Goal: Check status: Check status

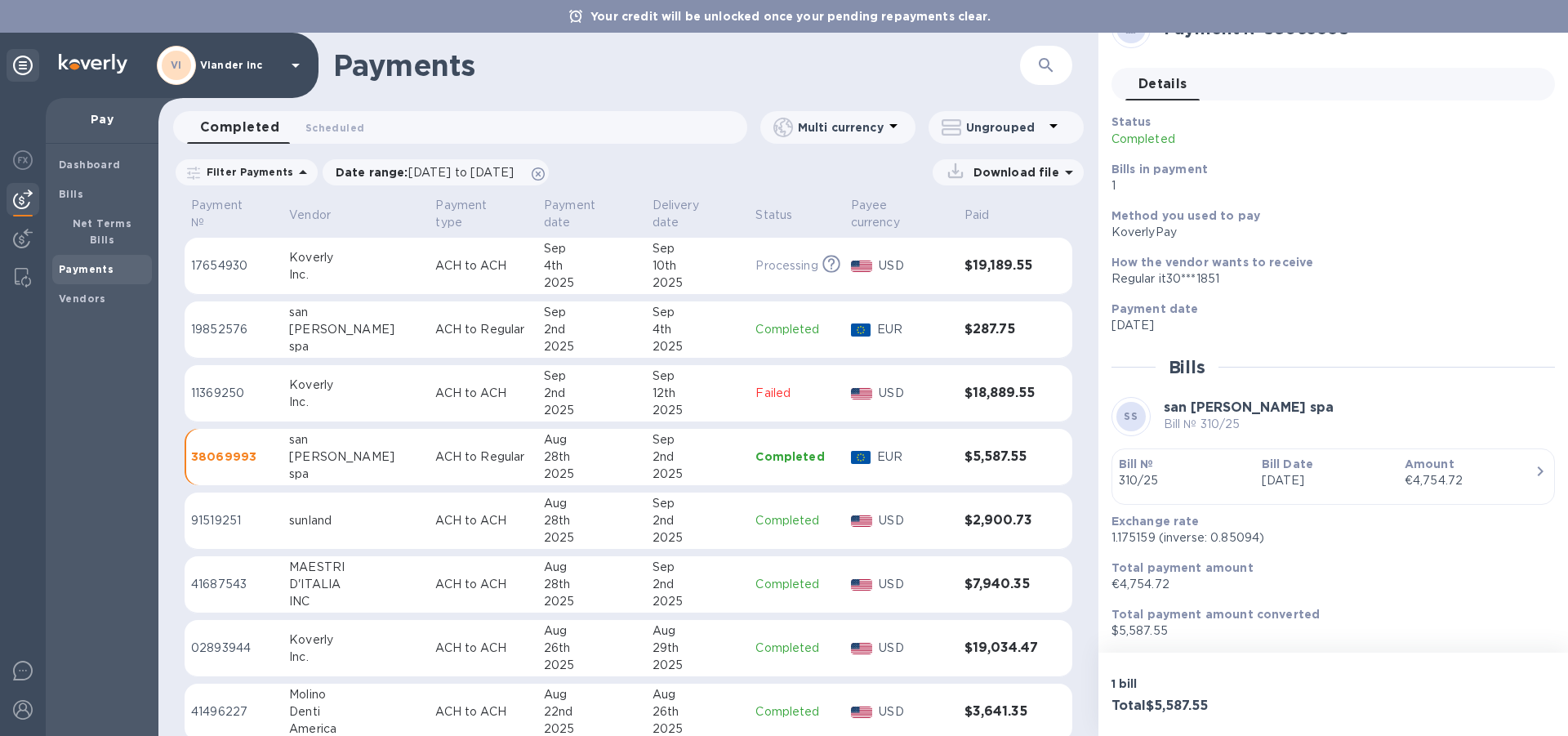
click at [299, 172] on icon at bounding box center [303, 171] width 8 height 4
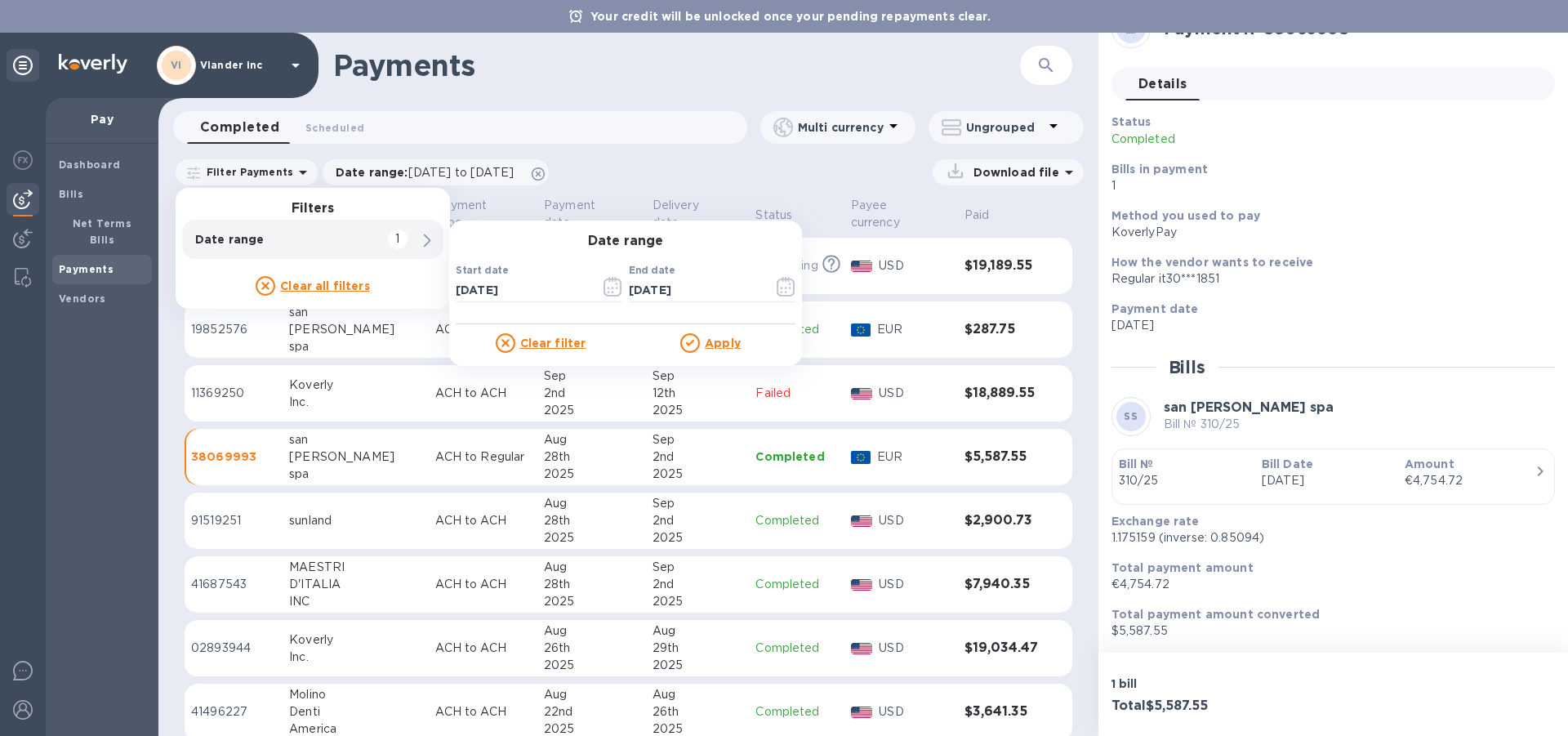
click at [245, 242] on p "Date range" at bounding box center [285, 239] width 180 height 16
click at [546, 288] on input "[DATE]" at bounding box center [522, 290] width 131 height 24
click at [611, 288] on icon "button" at bounding box center [612, 287] width 3 height 3
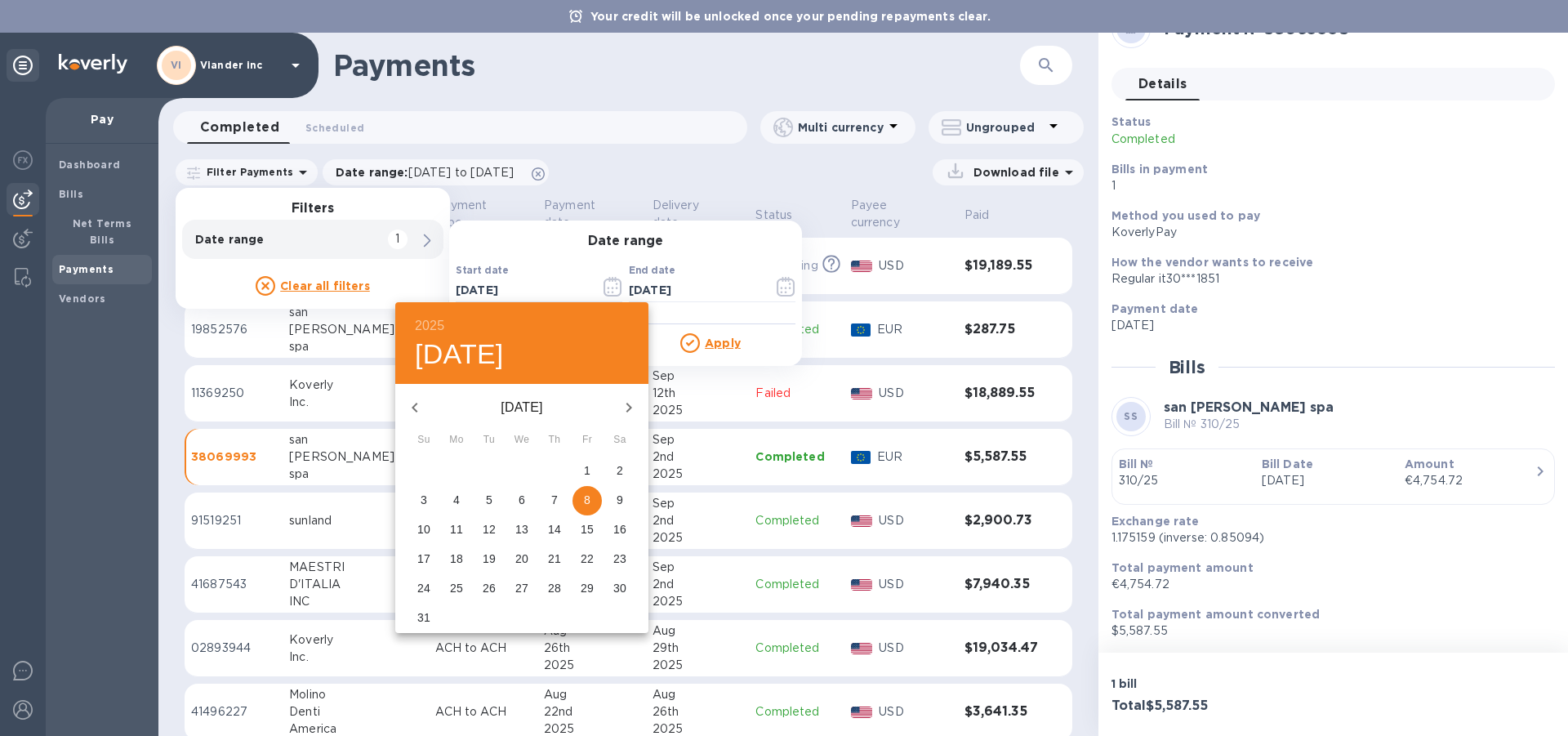
click at [418, 405] on icon "button" at bounding box center [414, 407] width 20 height 20
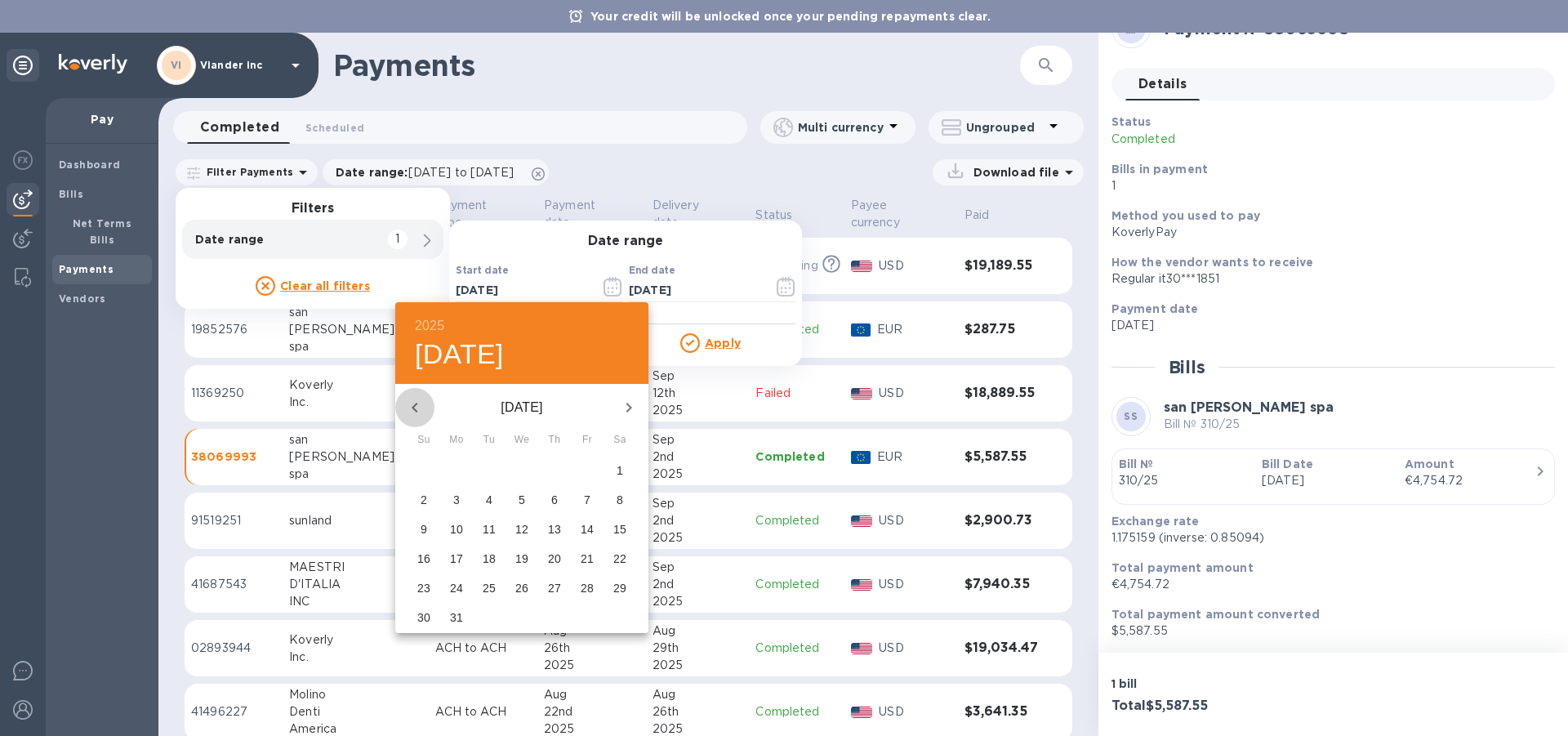
click at [418, 405] on icon "button" at bounding box center [414, 407] width 20 height 20
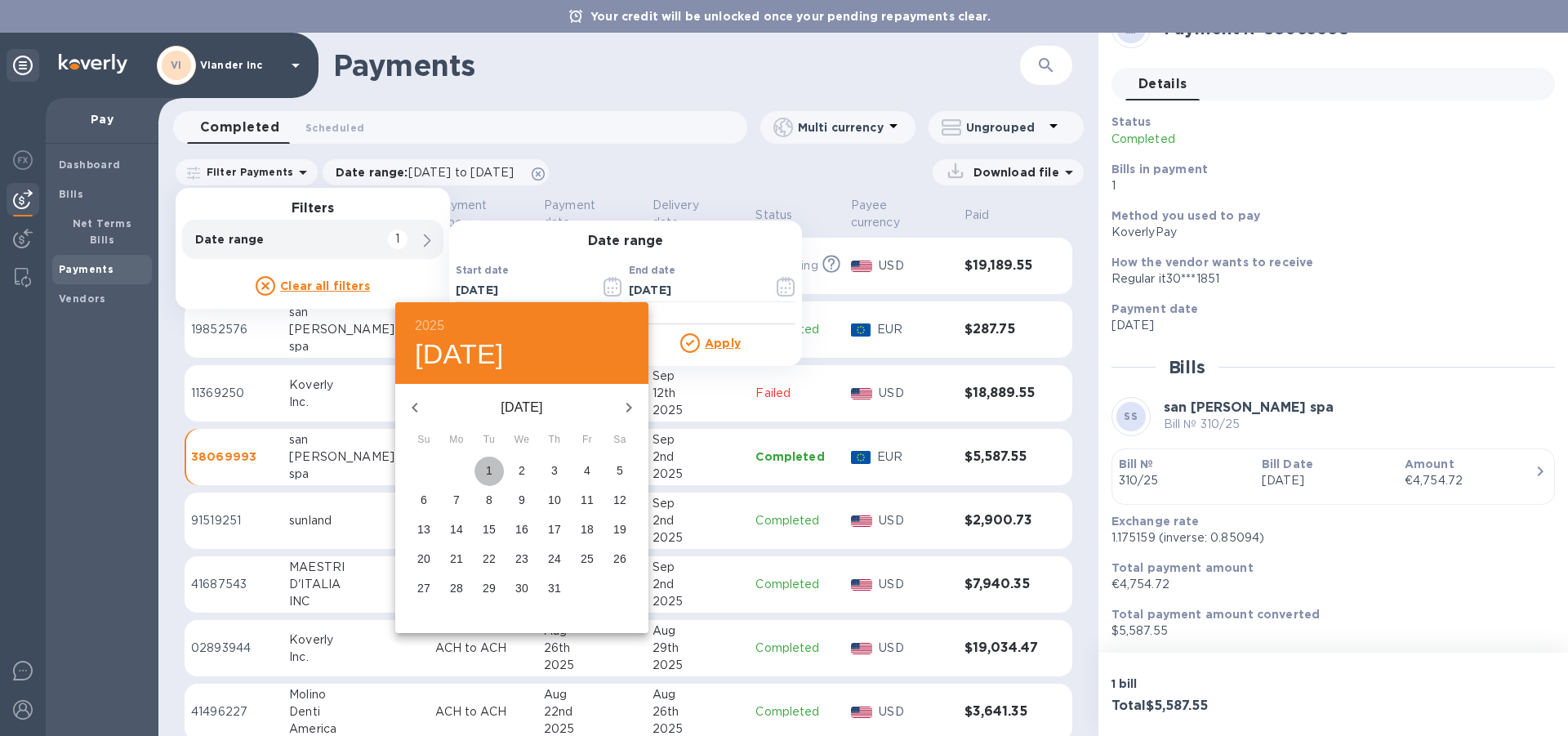
click at [488, 466] on p "1" at bounding box center [490, 470] width 7 height 16
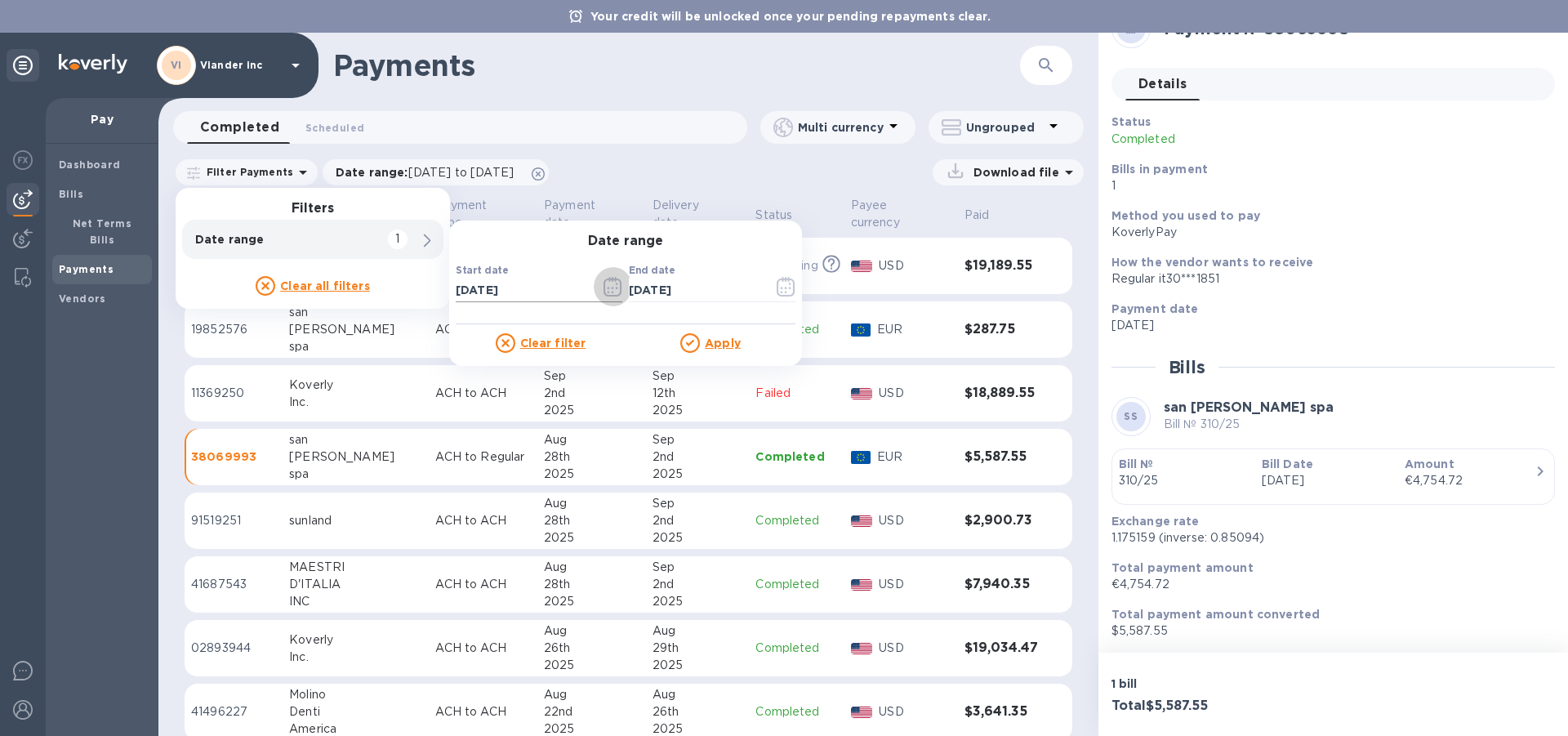
click at [617, 284] on icon "button" at bounding box center [617, 284] width 3 height 3
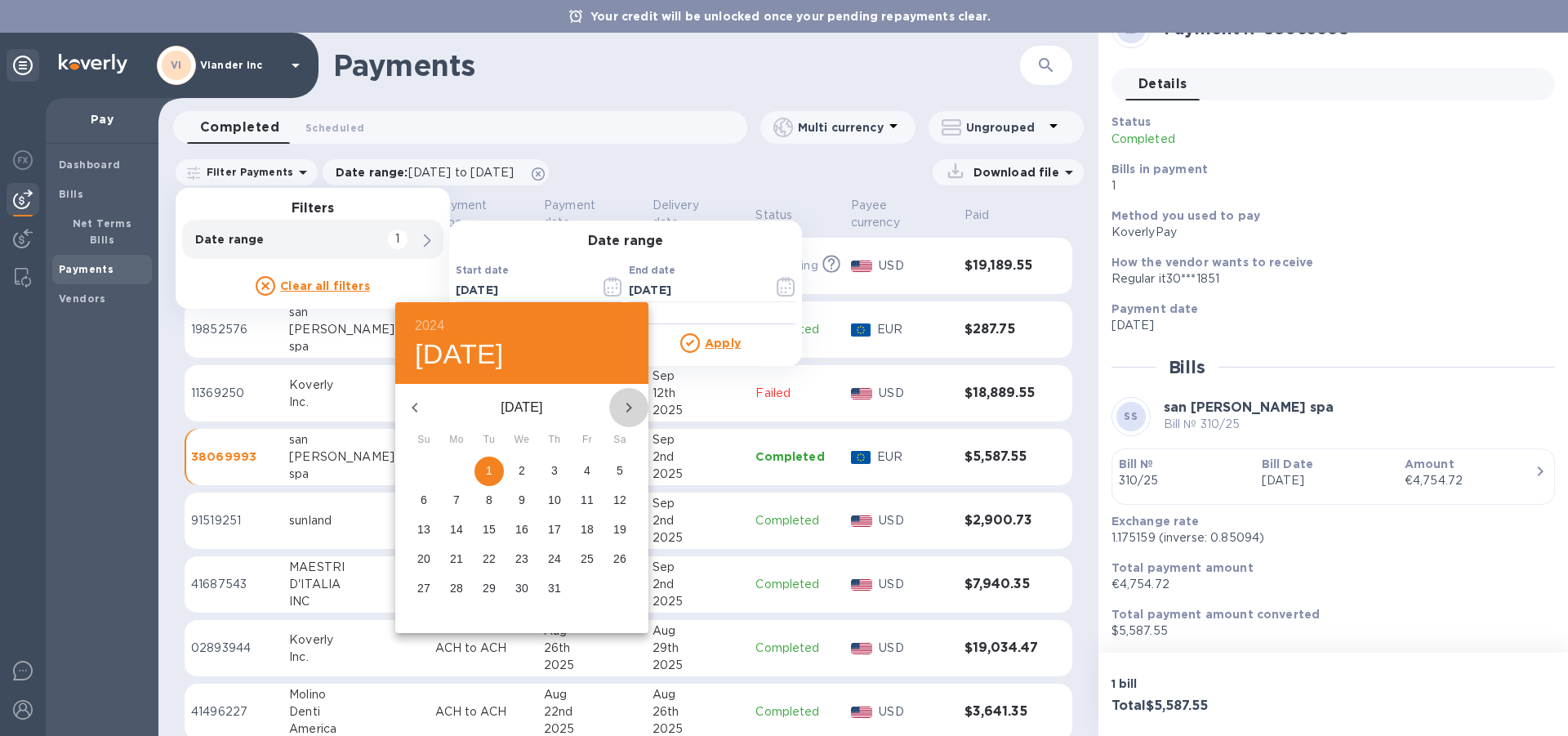
click at [627, 406] on icon "button" at bounding box center [629, 407] width 20 height 20
click at [488, 584] on p "31" at bounding box center [489, 587] width 13 height 16
type input "[DATE]"
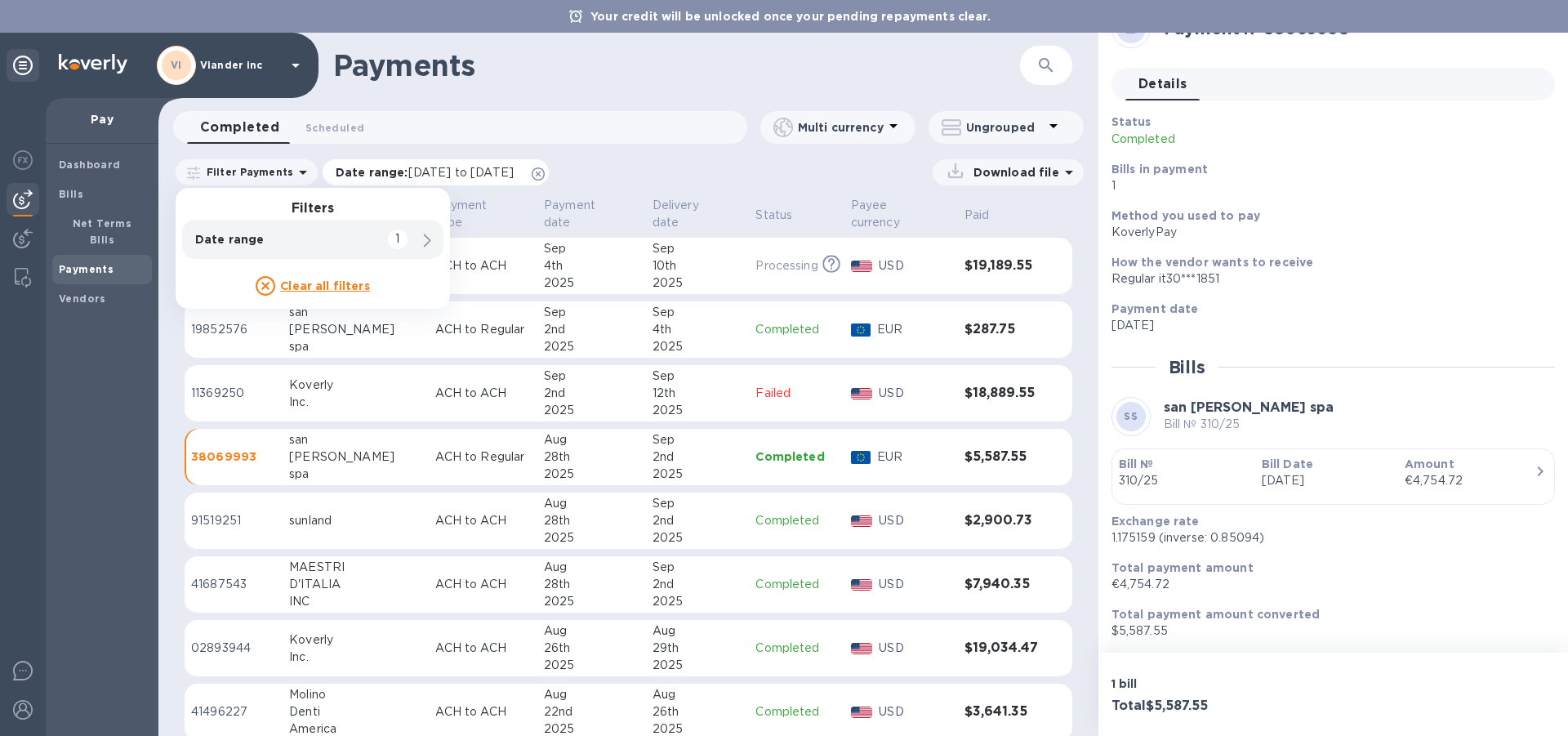
click at [545, 172] on icon at bounding box center [538, 174] width 13 height 13
click at [426, 241] on icon at bounding box center [427, 240] width 7 height 13
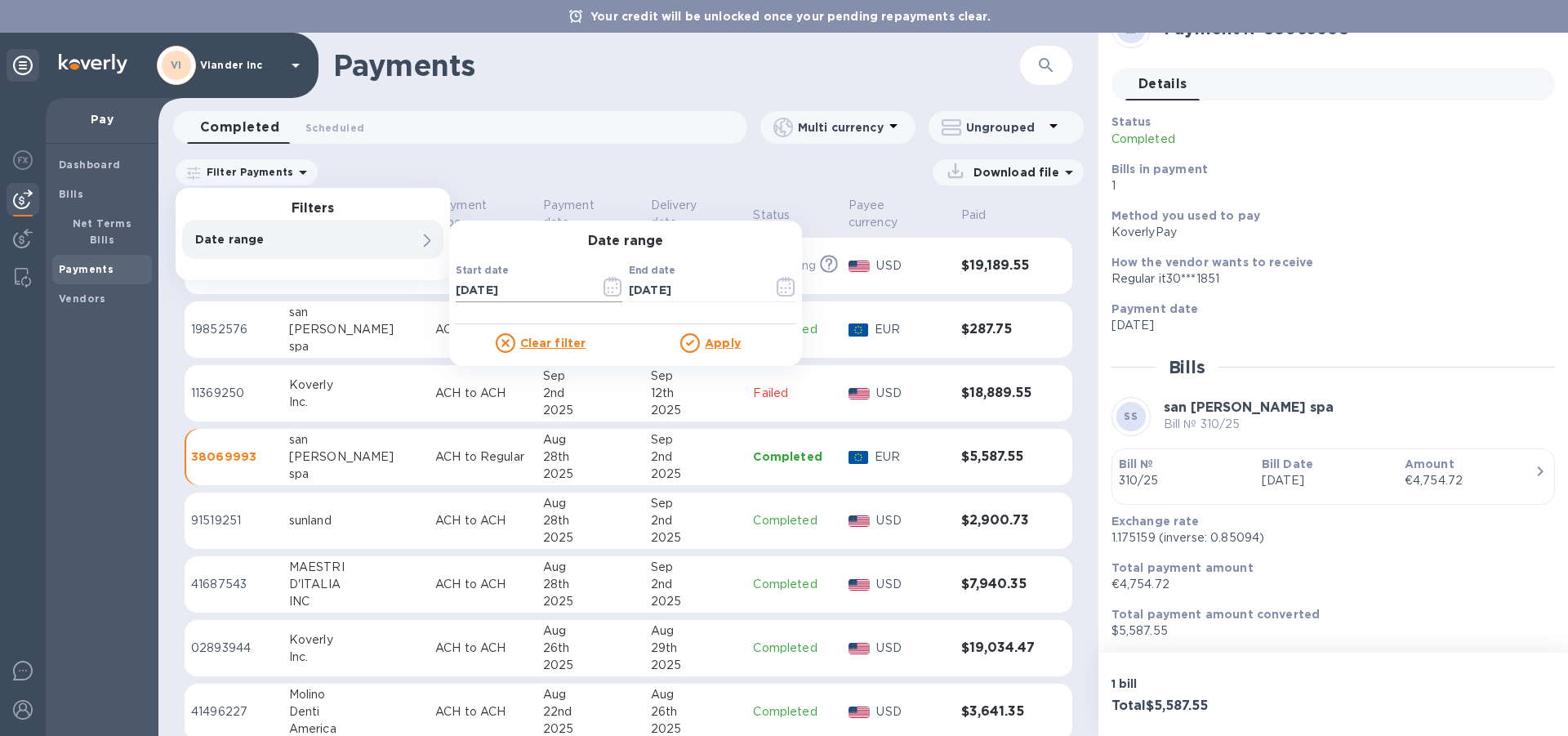
click at [609, 286] on icon "button" at bounding box center [613, 286] width 19 height 20
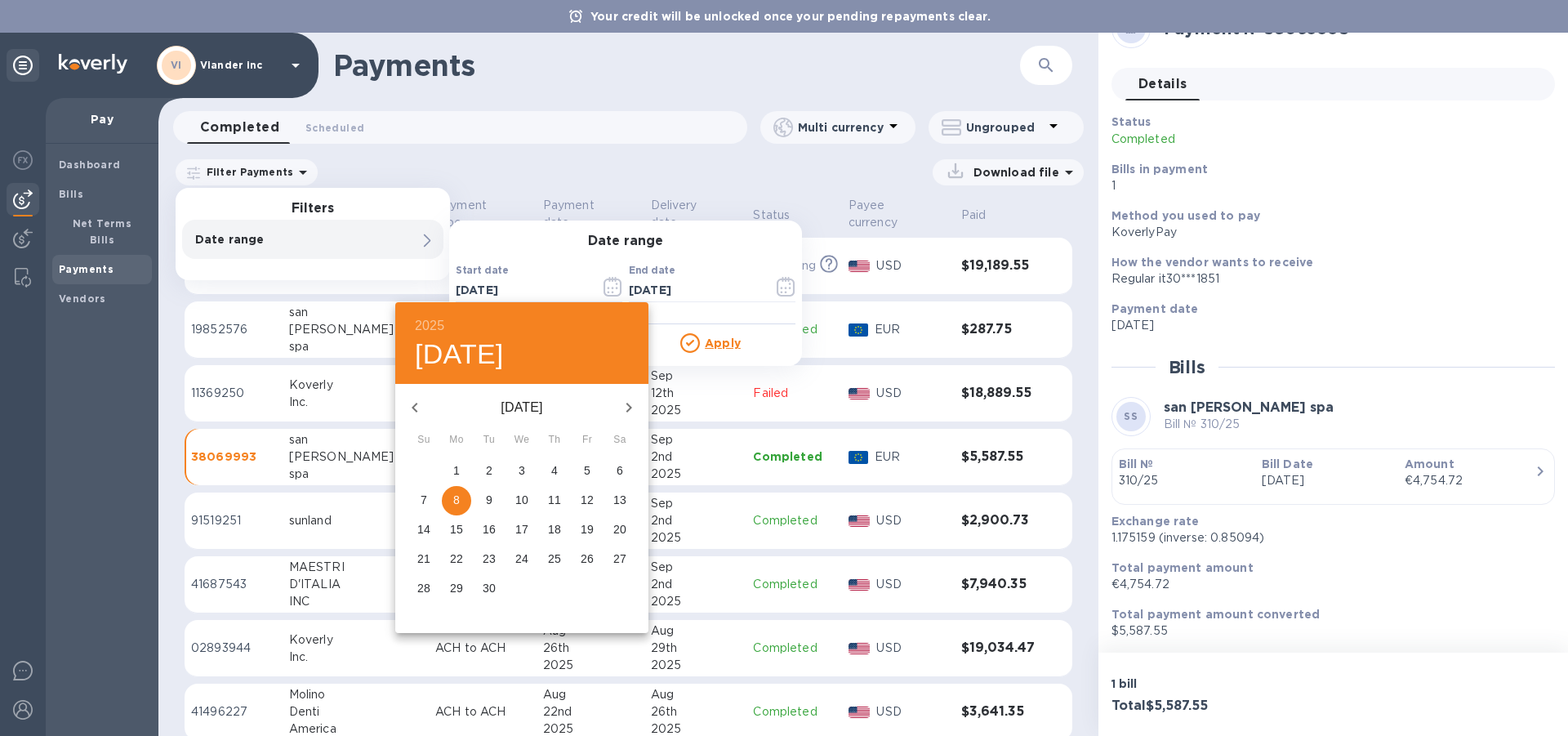
click at [419, 409] on icon "button" at bounding box center [414, 407] width 20 height 20
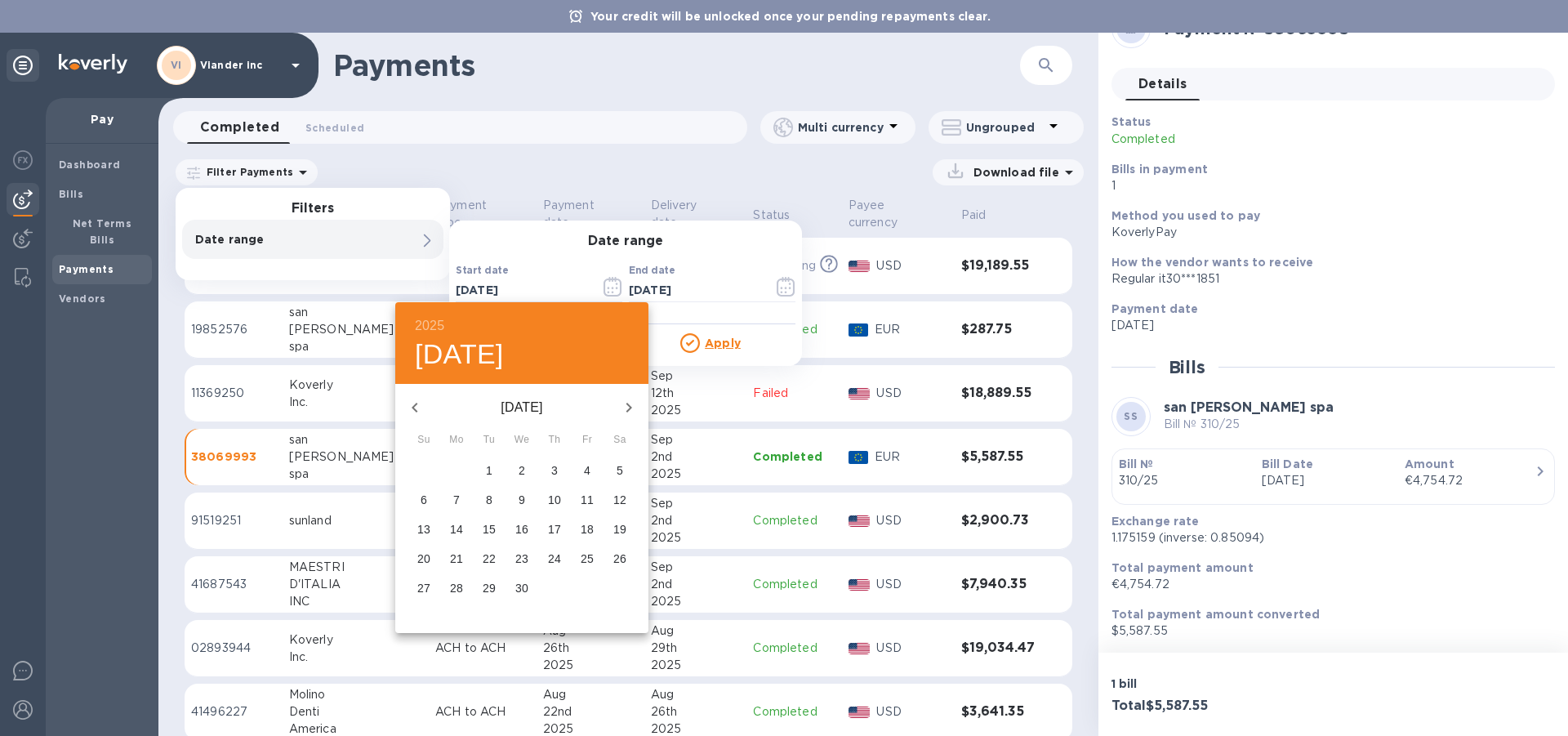
click at [419, 409] on icon "button" at bounding box center [414, 407] width 20 height 20
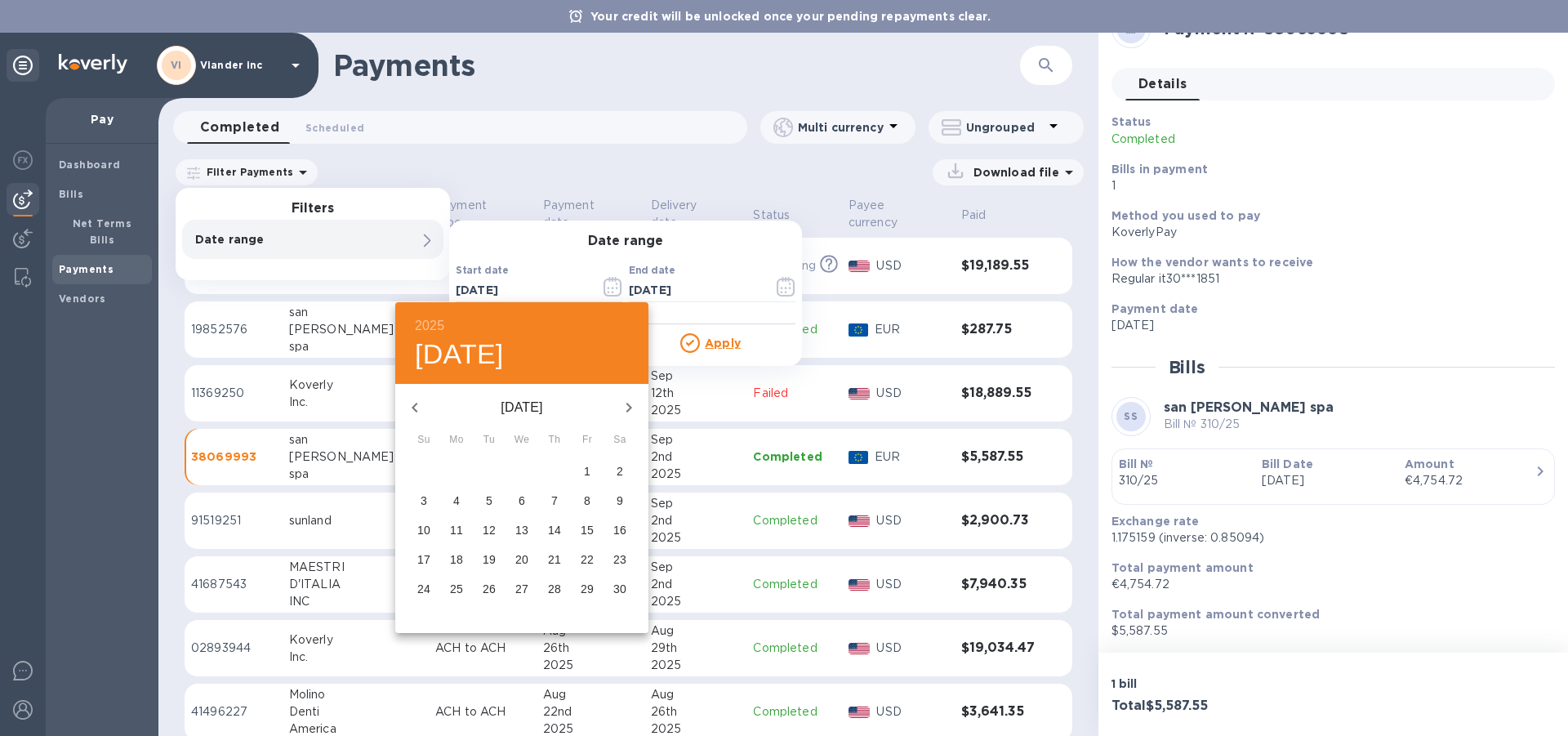
click at [419, 409] on icon "button" at bounding box center [414, 407] width 20 height 20
click at [489, 462] on p "1" at bounding box center [490, 470] width 7 height 16
type input "[DATE]"
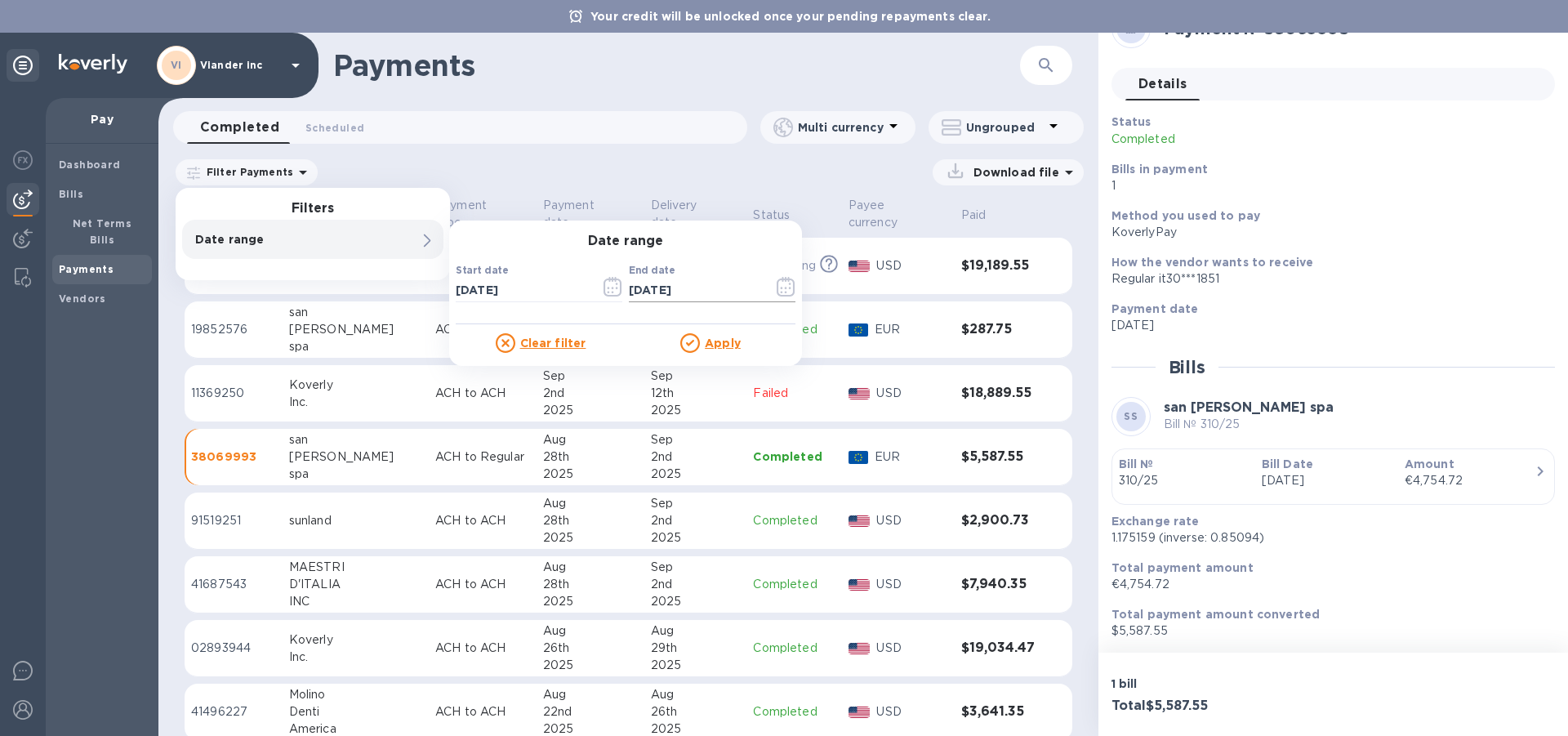
click at [784, 285] on icon "button" at bounding box center [786, 286] width 19 height 20
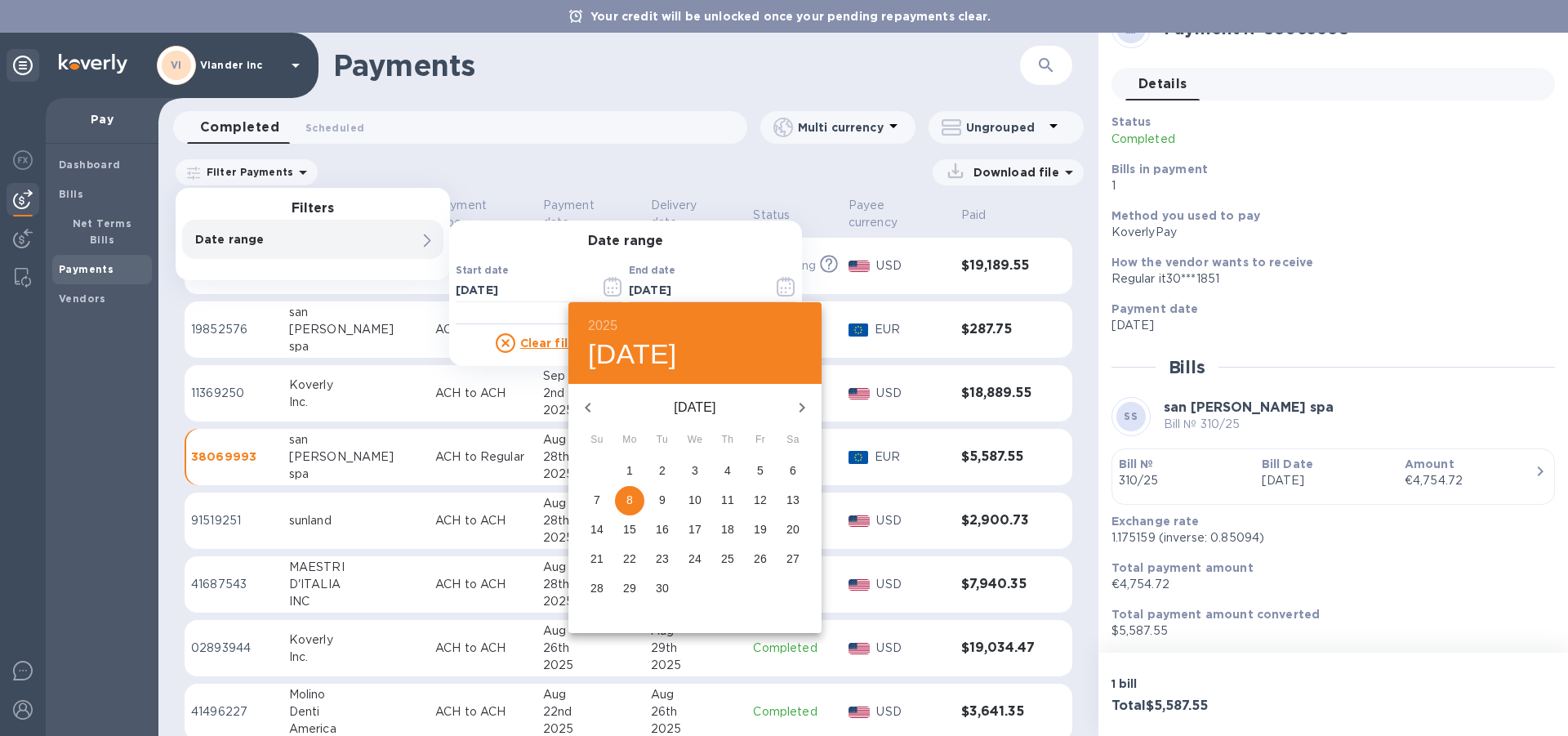
click at [588, 406] on icon "button" at bounding box center [587, 407] width 6 height 10
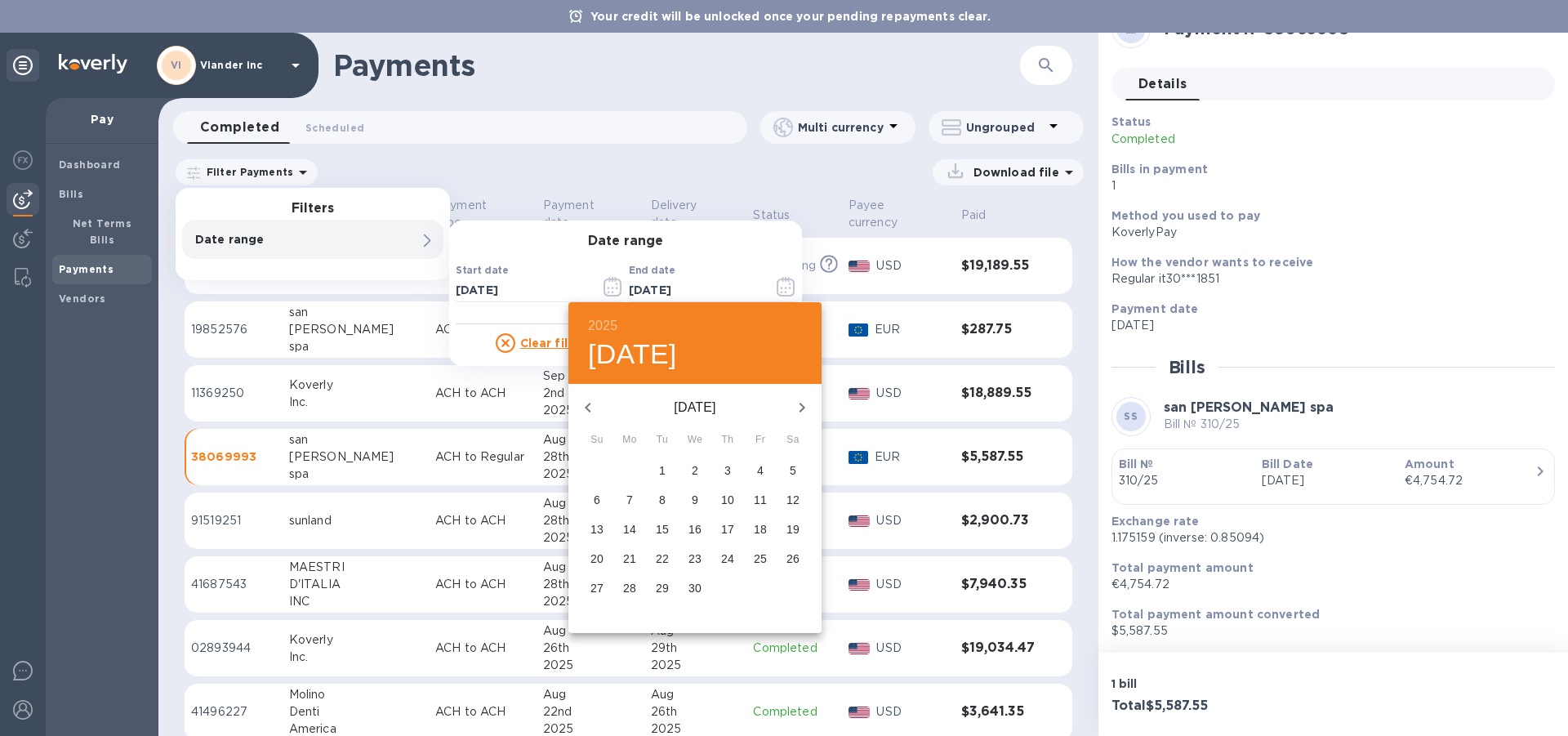
click at [588, 406] on icon "button" at bounding box center [587, 407] width 6 height 10
click at [669, 588] on span "31" at bounding box center [662, 587] width 29 height 16
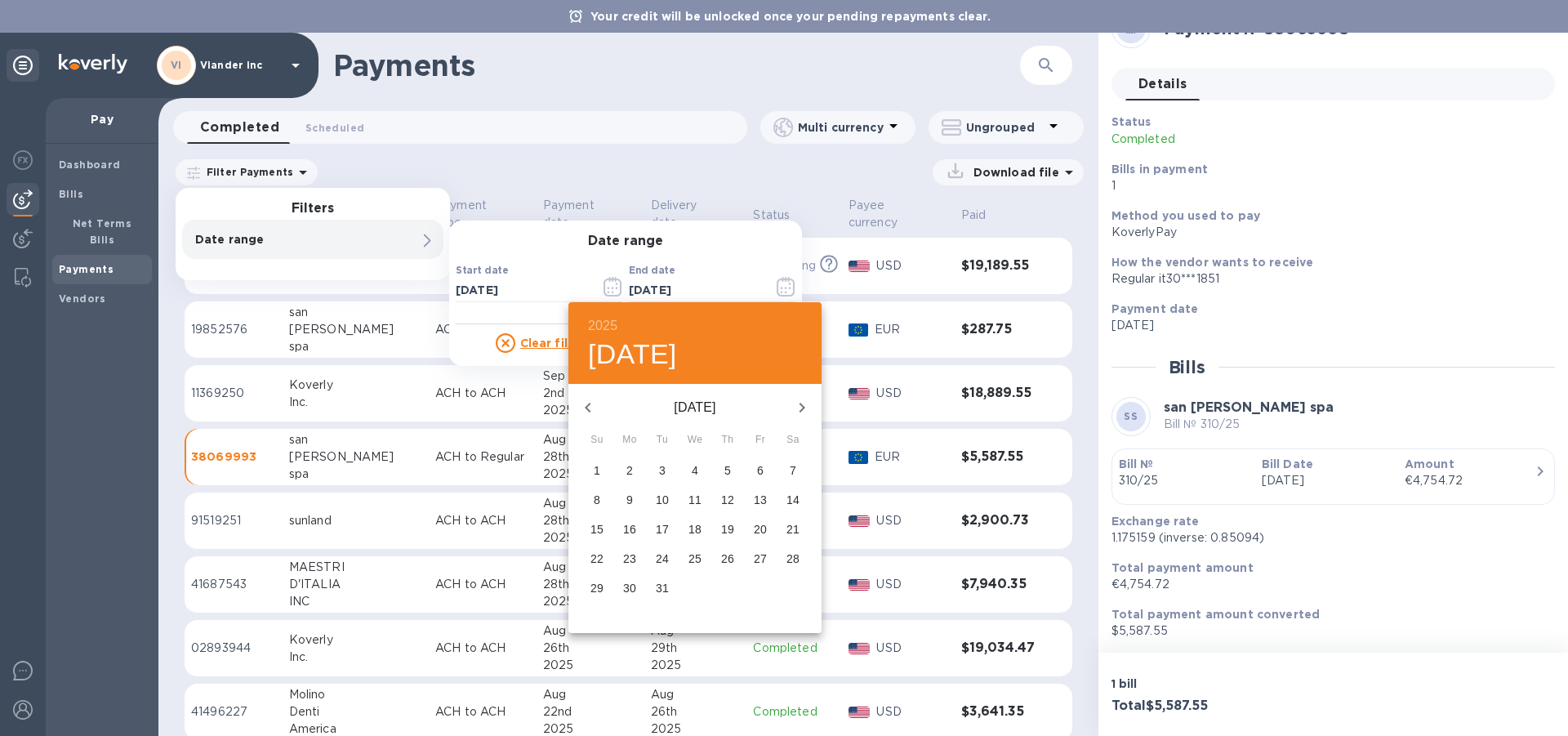
type input "[DATE]"
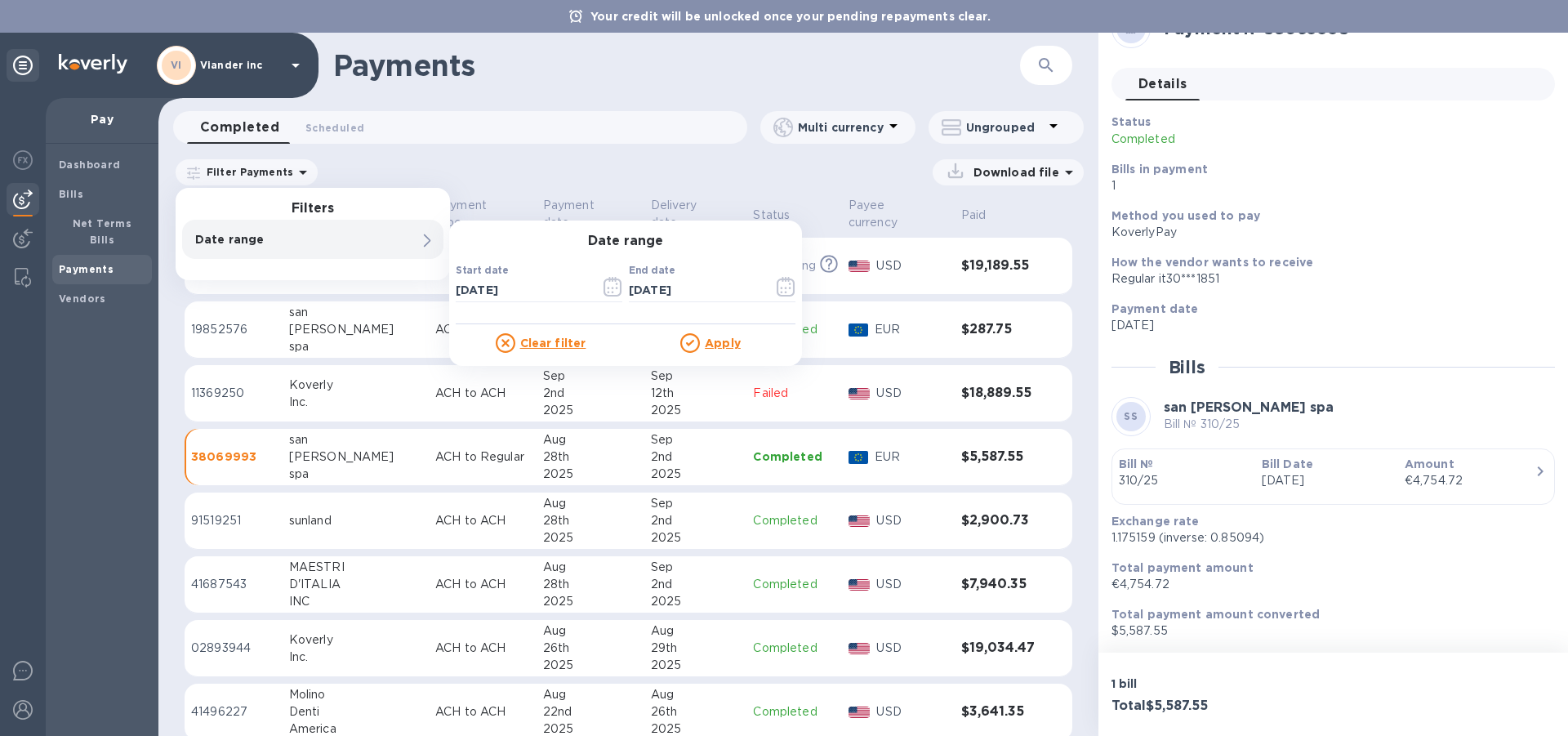
click at [722, 343] on u "Apply" at bounding box center [723, 342] width 36 height 13
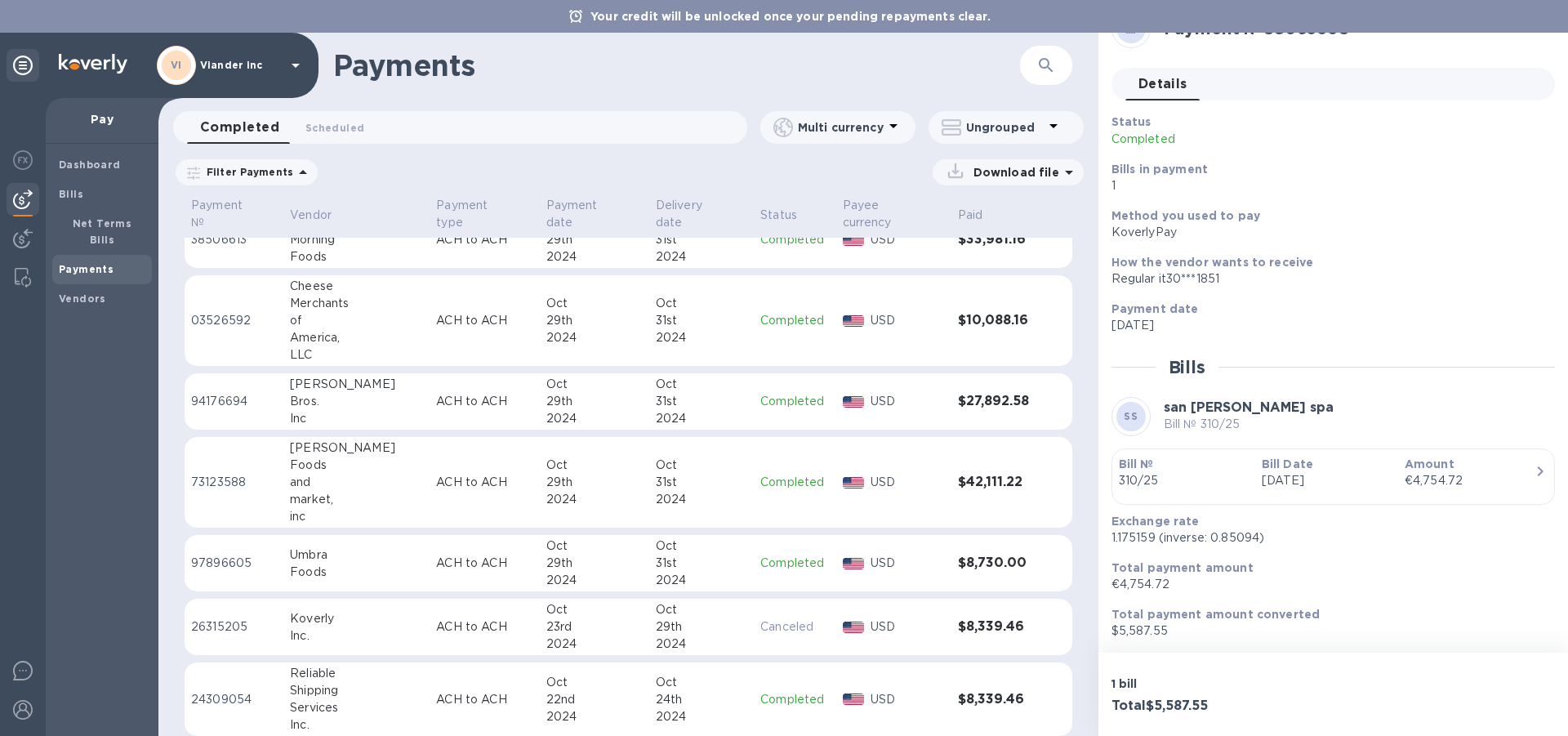
scroll to position [1855, 0]
click at [787, 690] on p "Completed" at bounding box center [794, 699] width 68 height 17
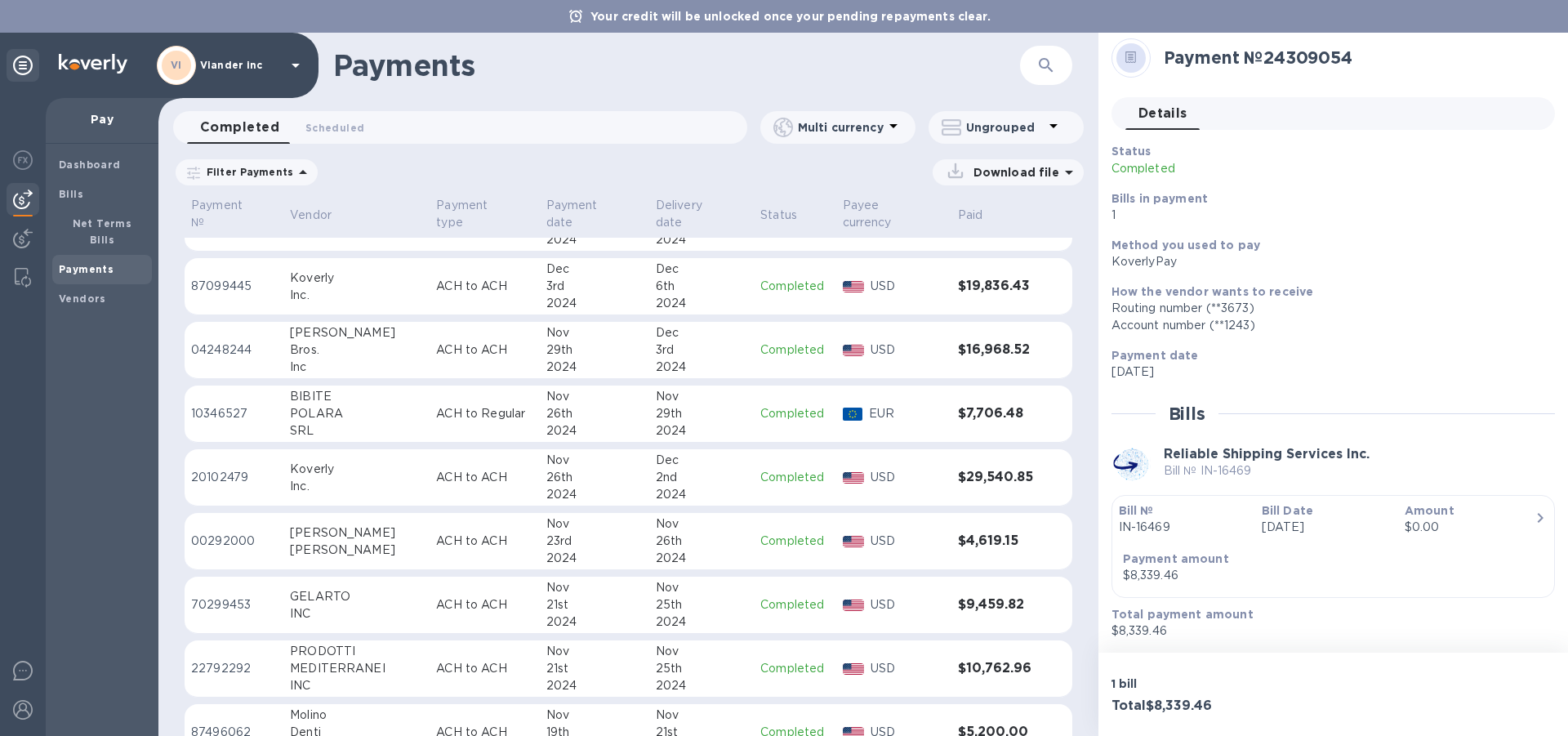
scroll to position [466, 0]
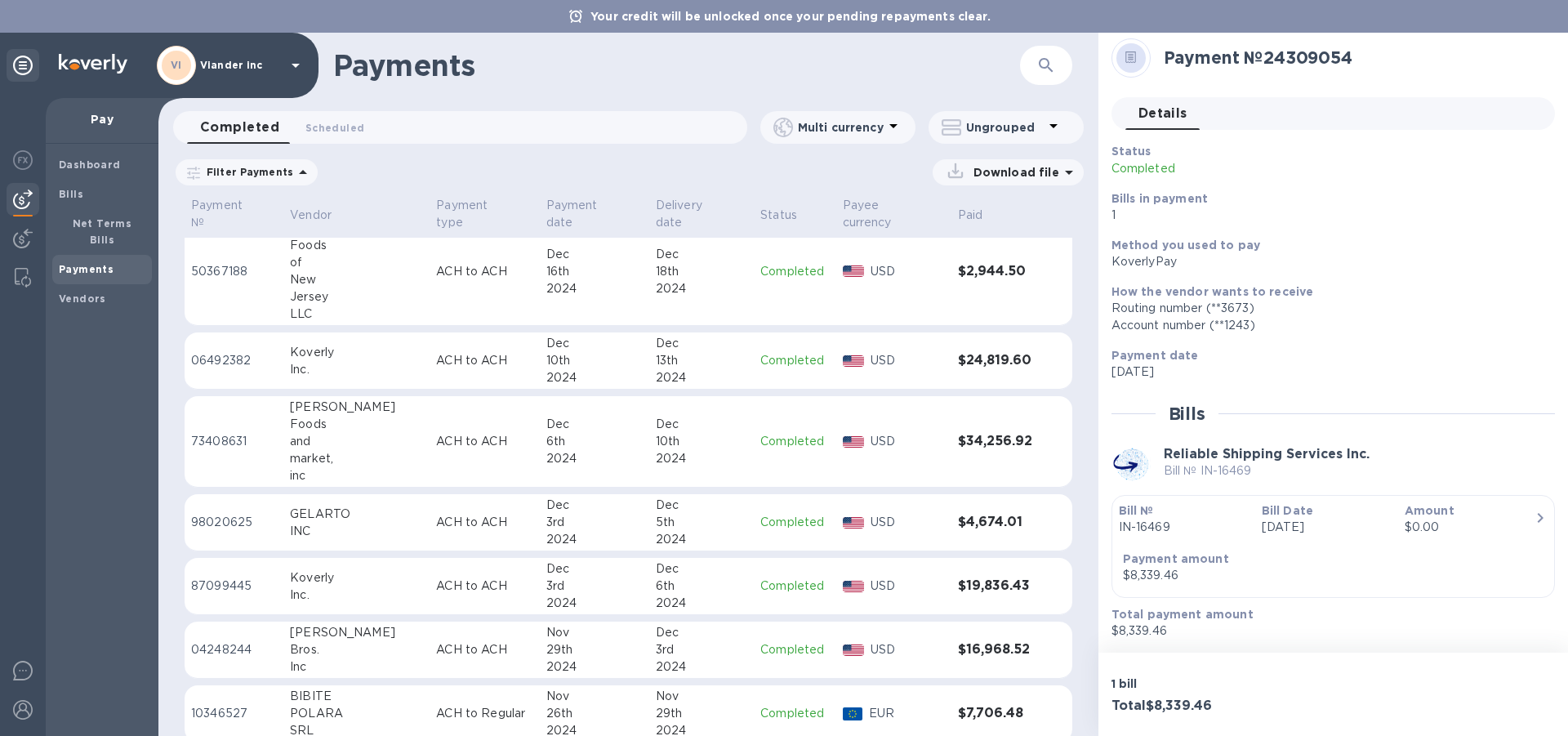
click at [0, 0] on icon at bounding box center [0, 0] width 0 height 0
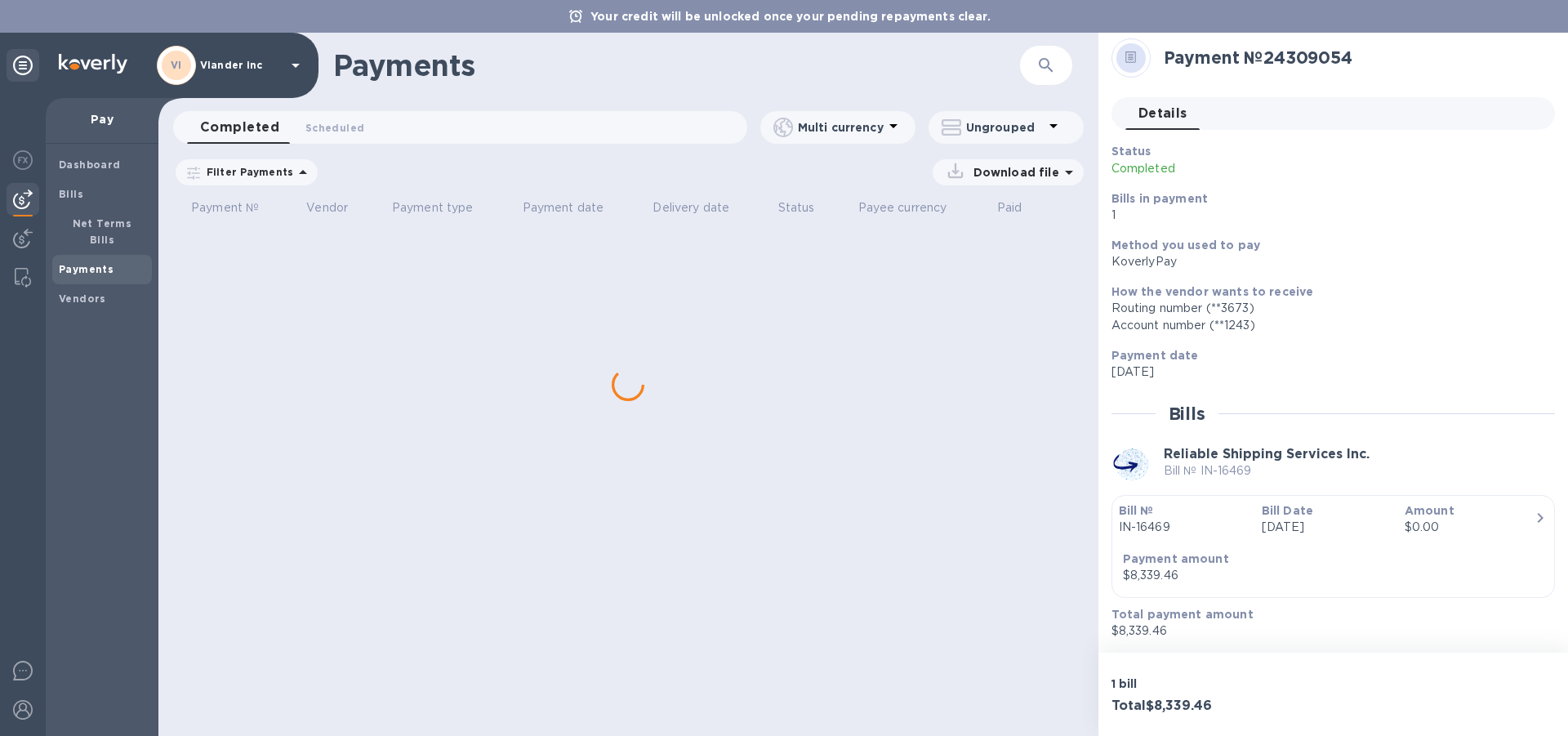
scroll to position [0, 0]
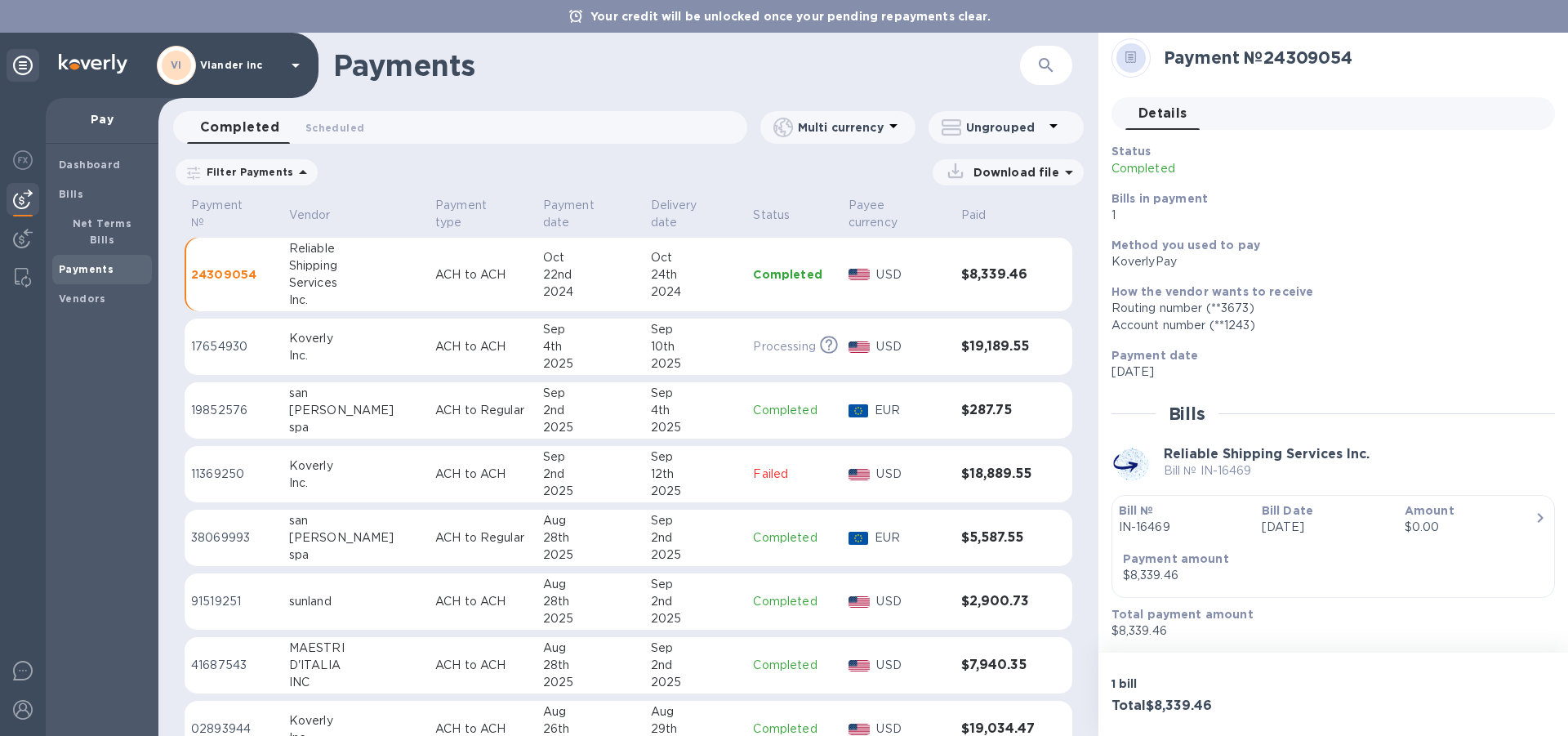
click at [293, 173] on icon at bounding box center [303, 172] width 20 height 20
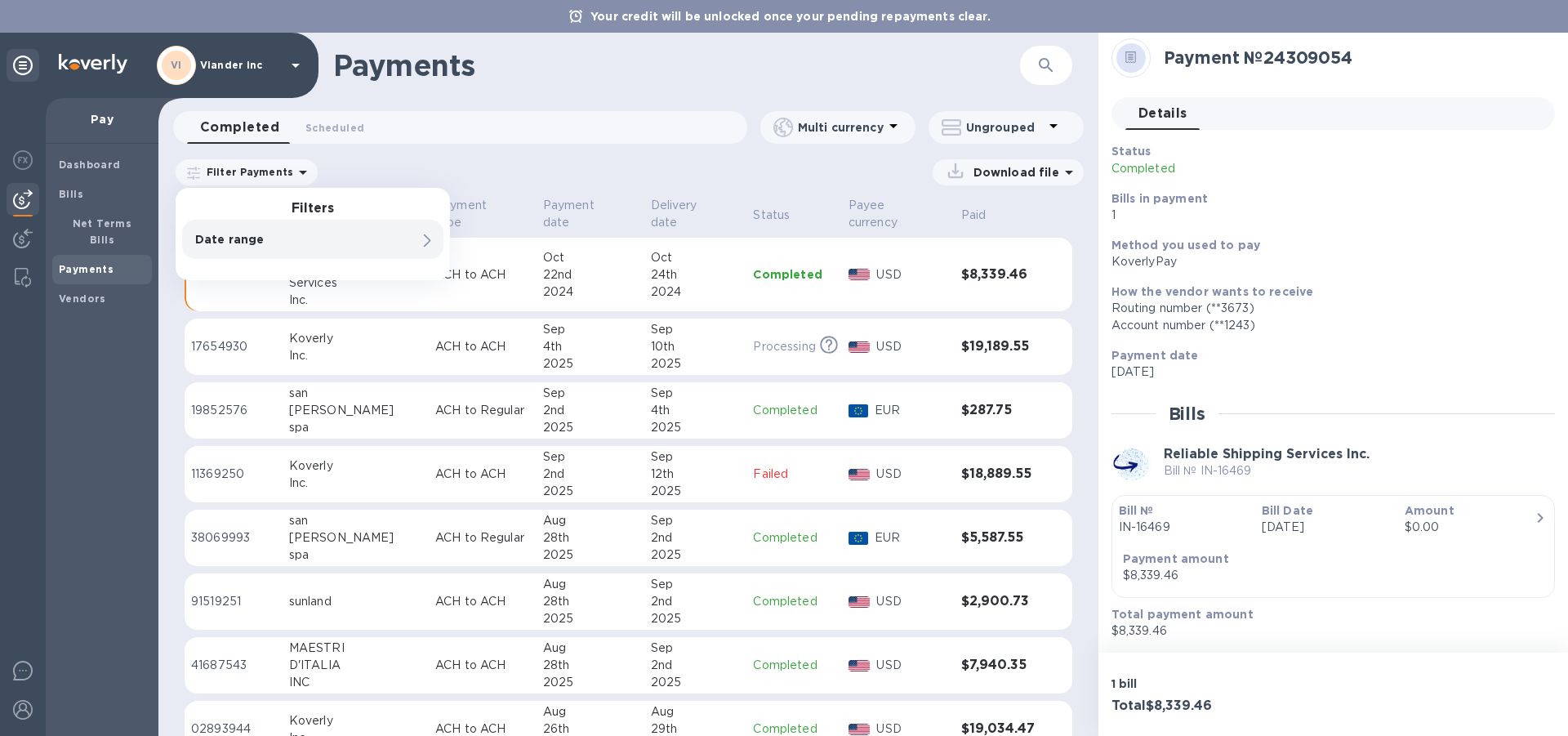
click at [426, 242] on icon at bounding box center [427, 240] width 7 height 13
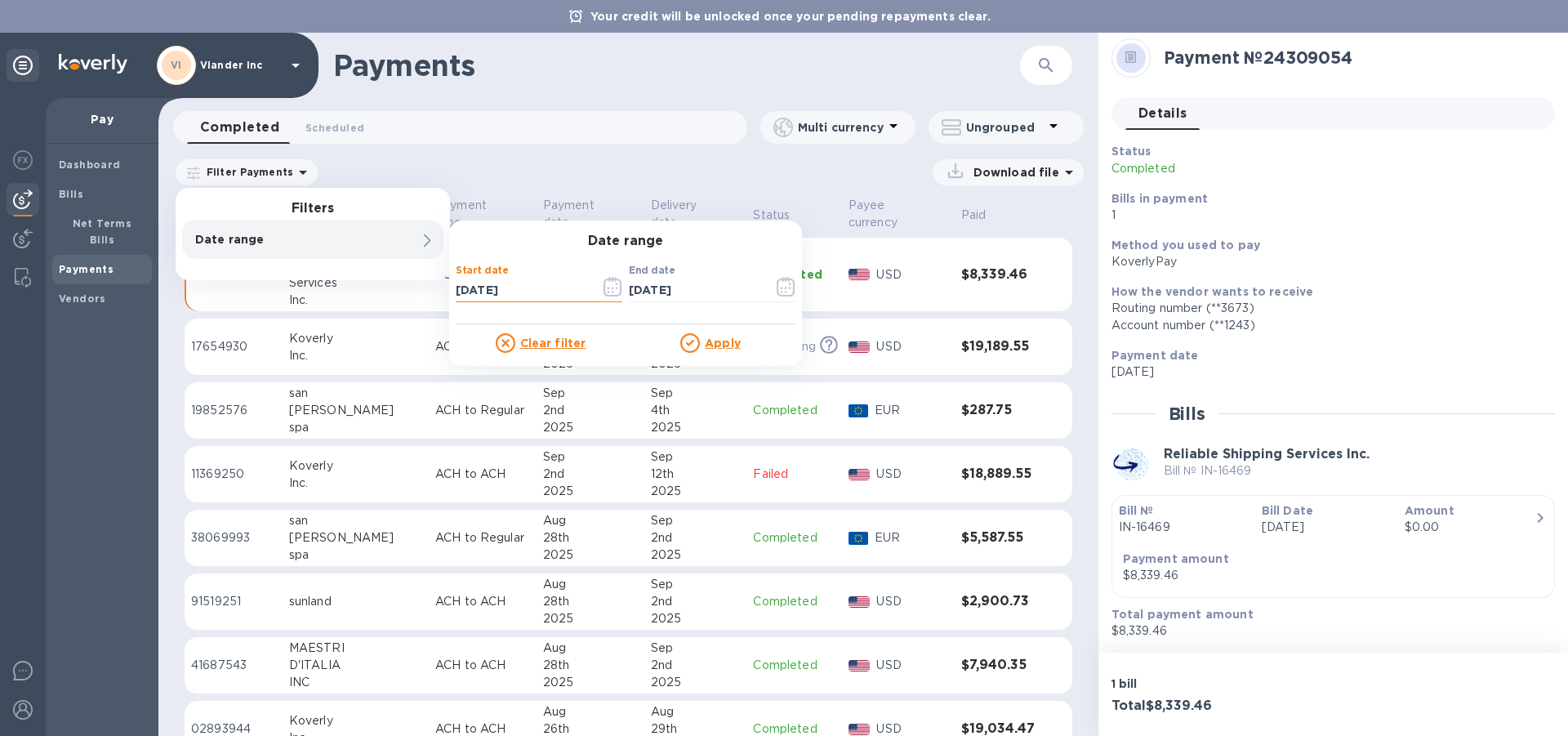
click at [580, 291] on input "[DATE]" at bounding box center [522, 290] width 131 height 24
click at [613, 291] on icon "button" at bounding box center [613, 286] width 19 height 20
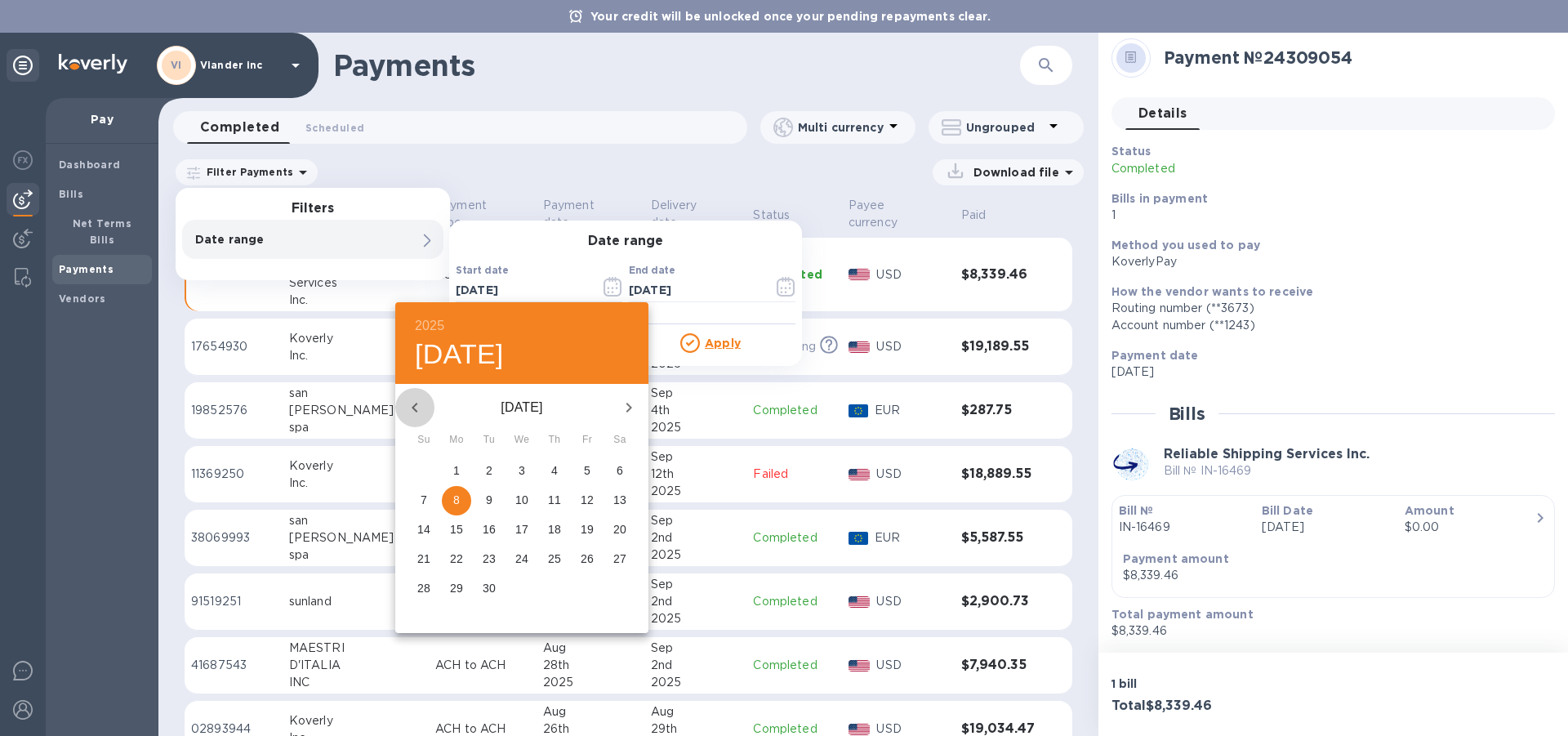
click at [419, 409] on icon "button" at bounding box center [414, 407] width 20 height 20
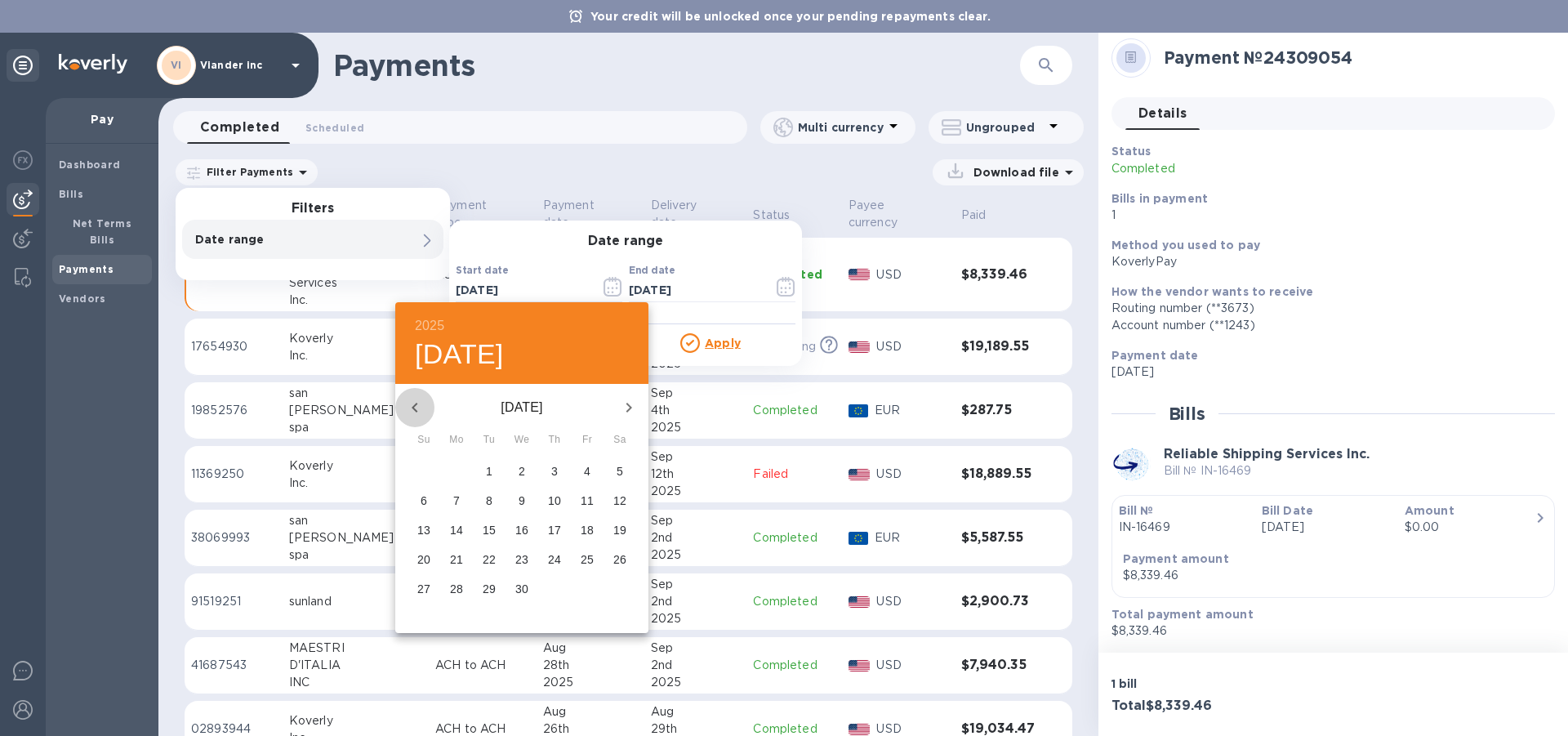
click at [419, 409] on icon "button" at bounding box center [414, 407] width 20 height 20
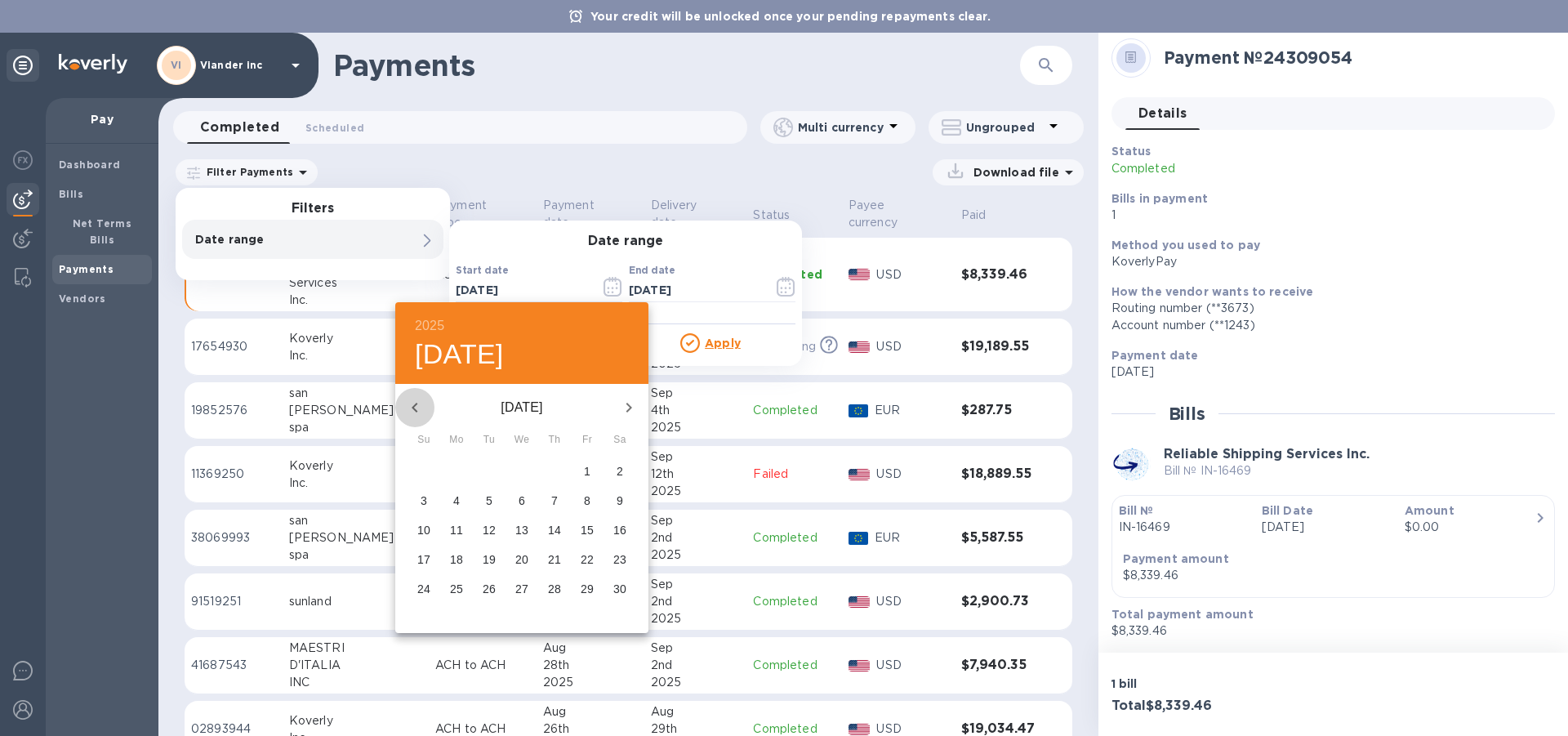
click at [419, 409] on icon "button" at bounding box center [414, 407] width 20 height 20
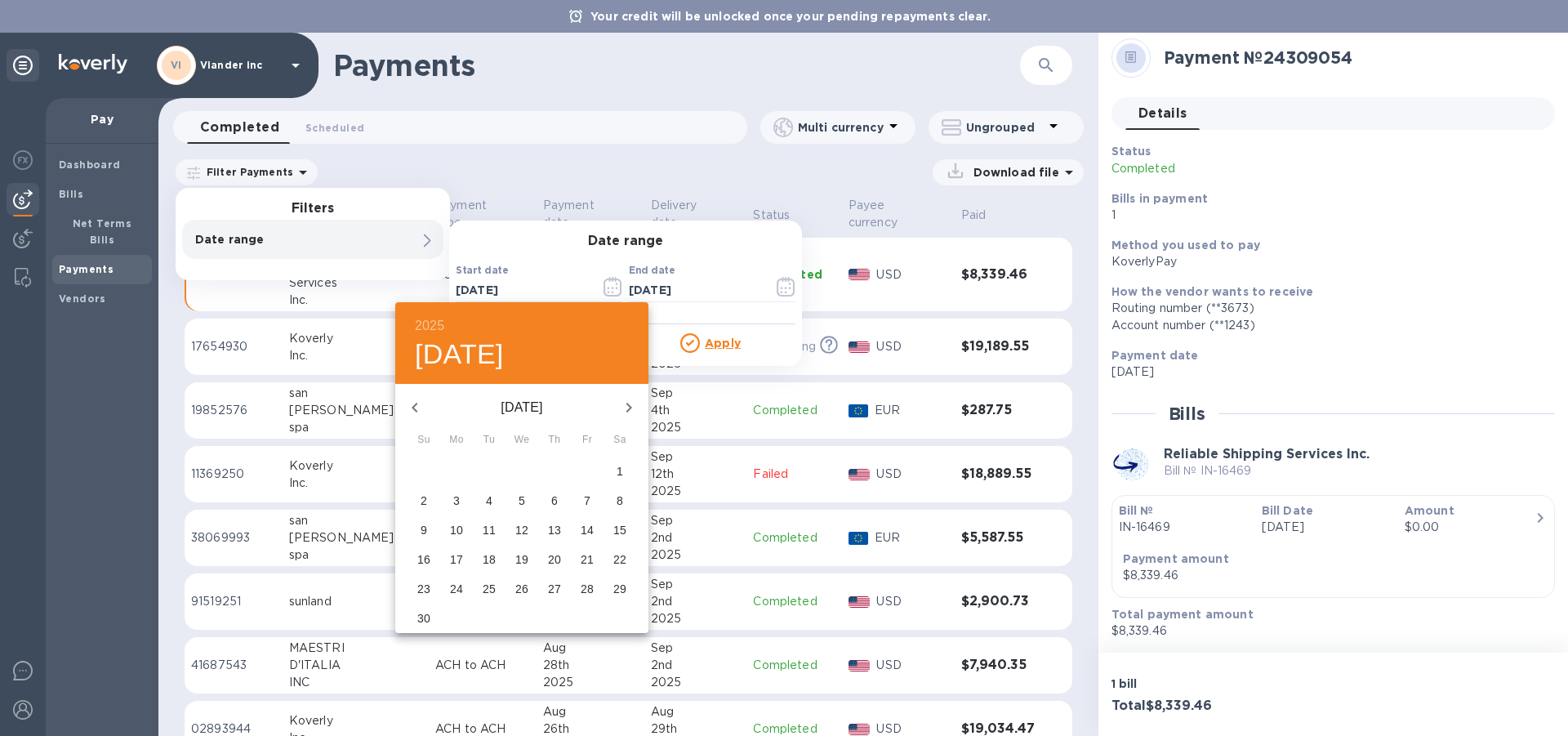
click at [419, 409] on icon "button" at bounding box center [414, 407] width 20 height 20
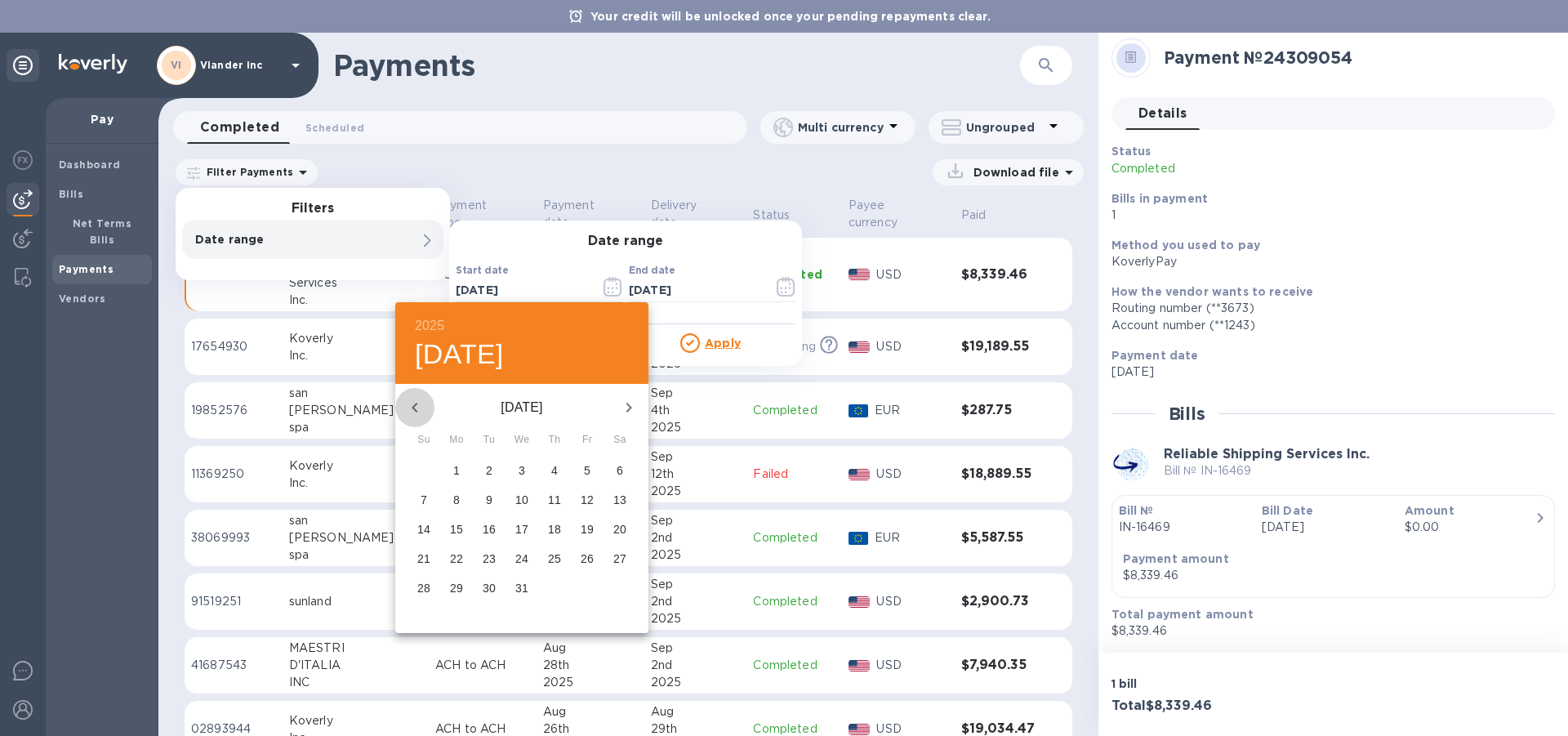
click at [419, 409] on icon "button" at bounding box center [414, 407] width 20 height 20
click at [591, 470] on span "1" at bounding box center [587, 470] width 29 height 16
type input "[DATE]"
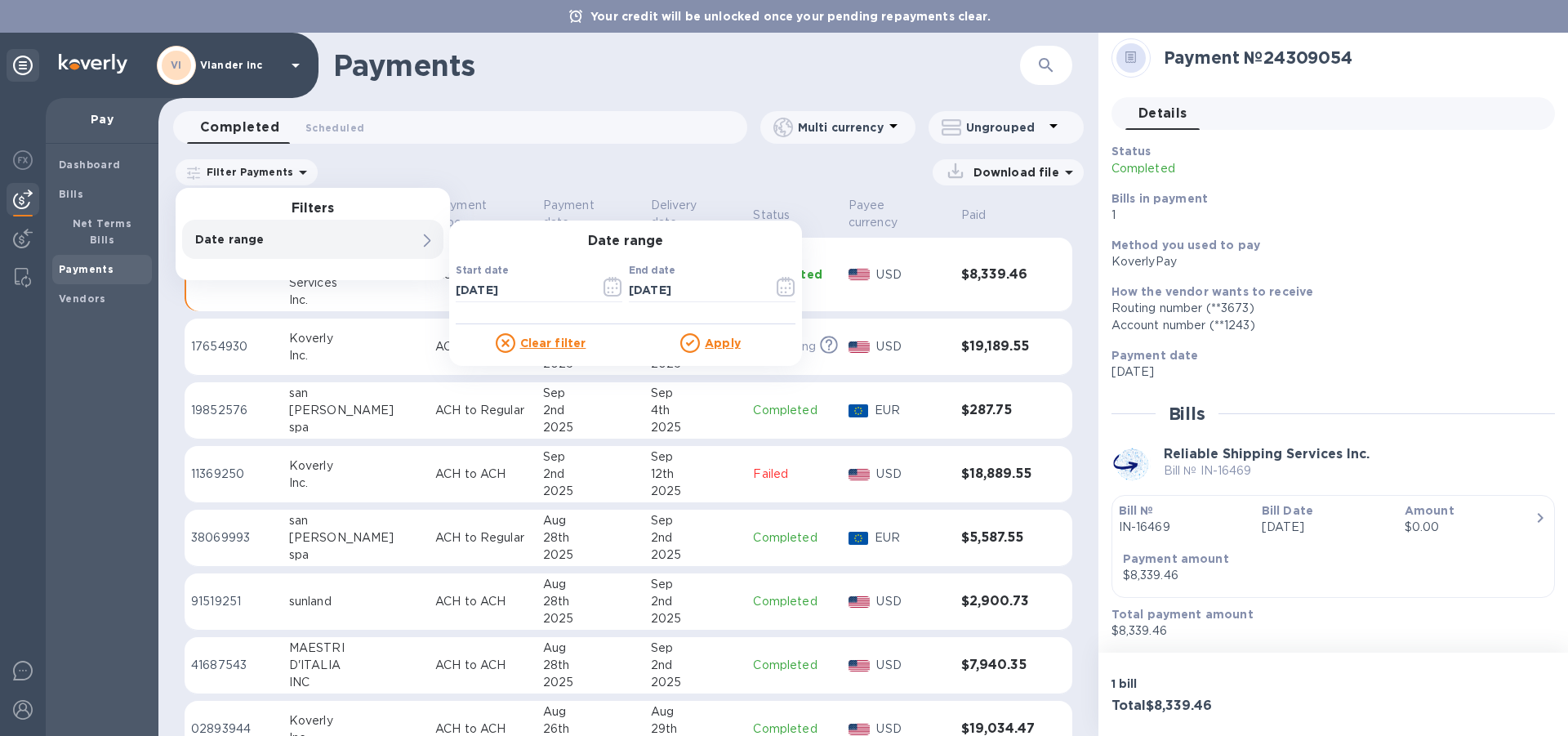
click at [718, 344] on u "Apply" at bounding box center [723, 342] width 36 height 13
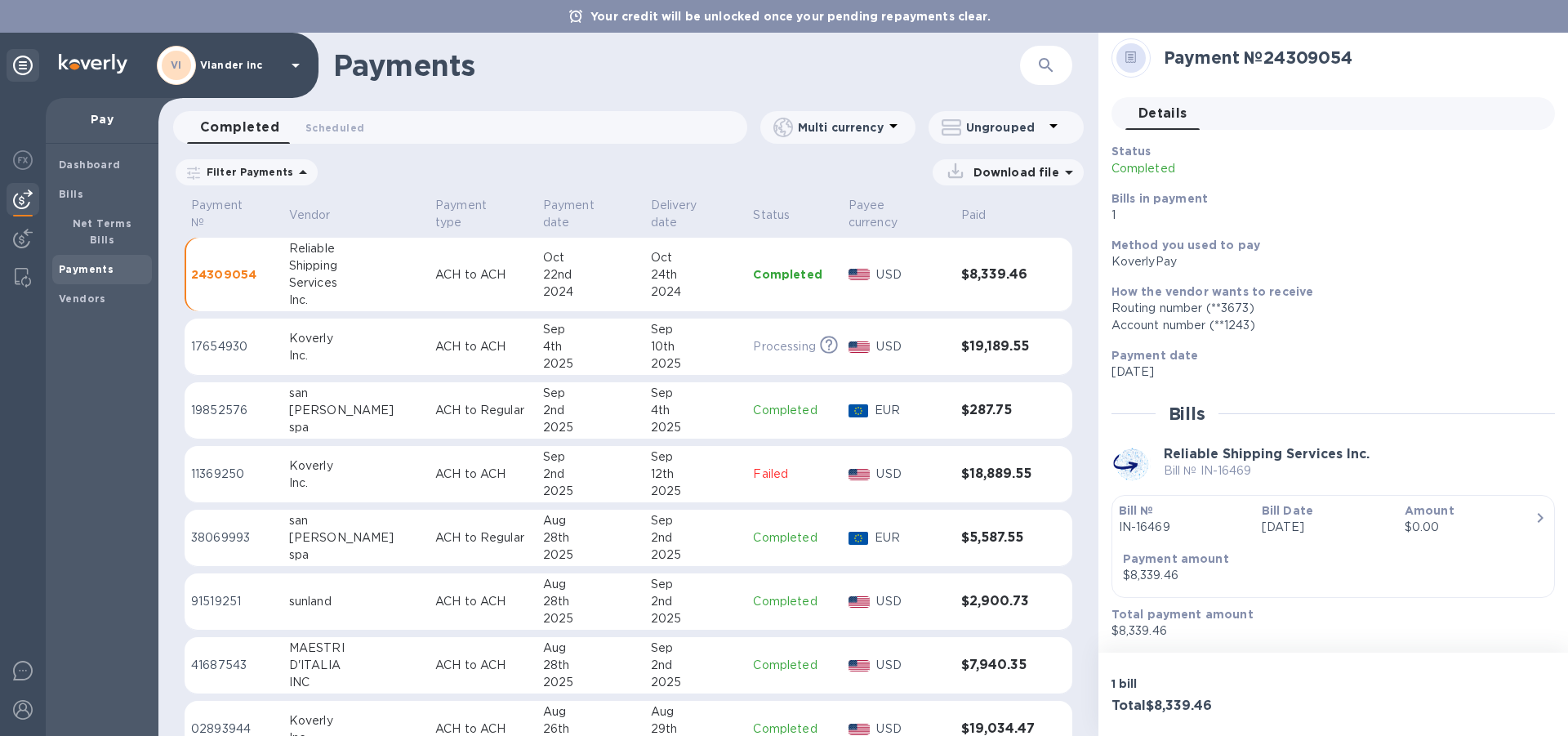
click at [1054, 125] on icon at bounding box center [1053, 126] width 8 height 4
click at [957, 171] on li "Group payments by vendors" at bounding box center [1034, 170] width 212 height 52
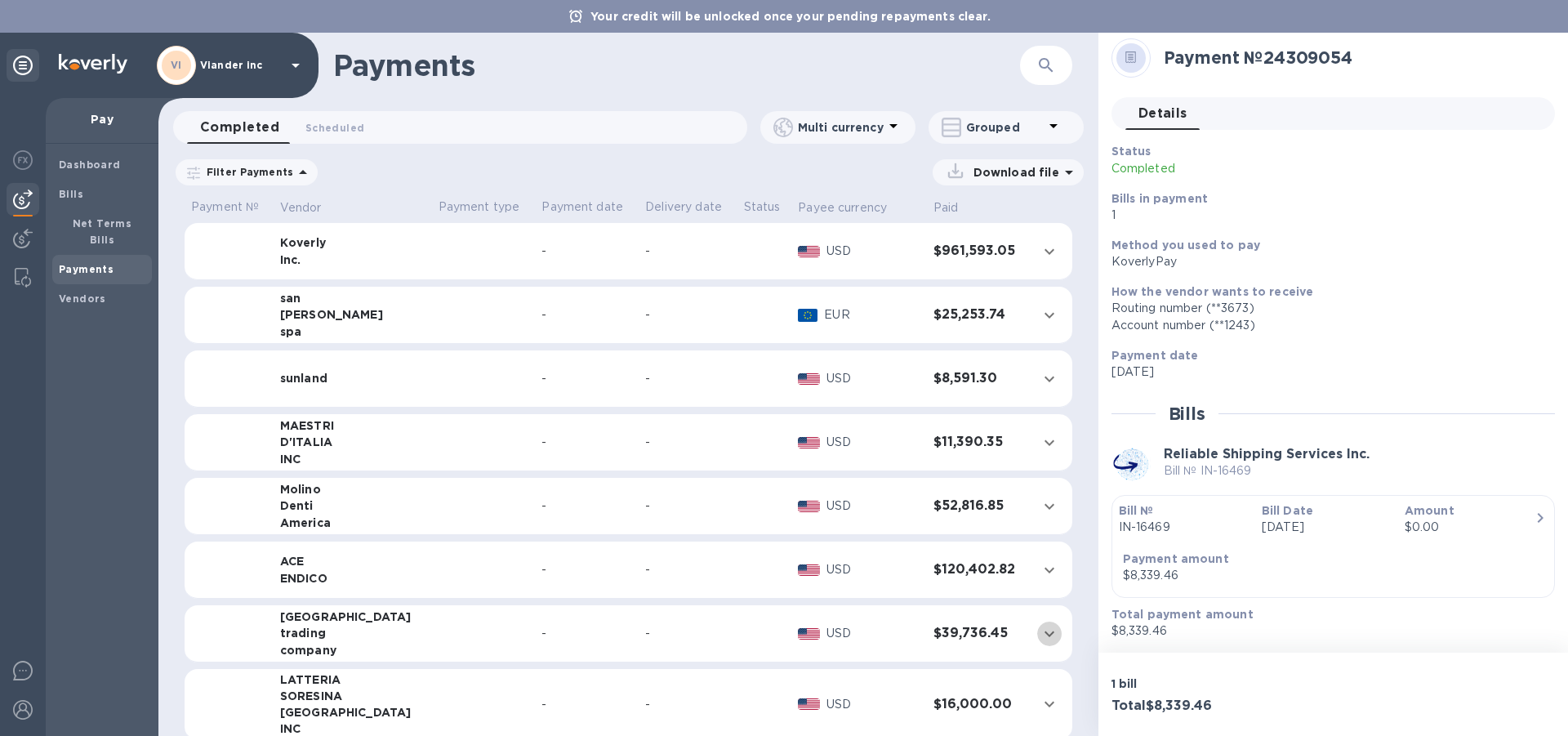
click at [1040, 634] on icon "expand row" at bounding box center [1049, 633] width 20 height 20
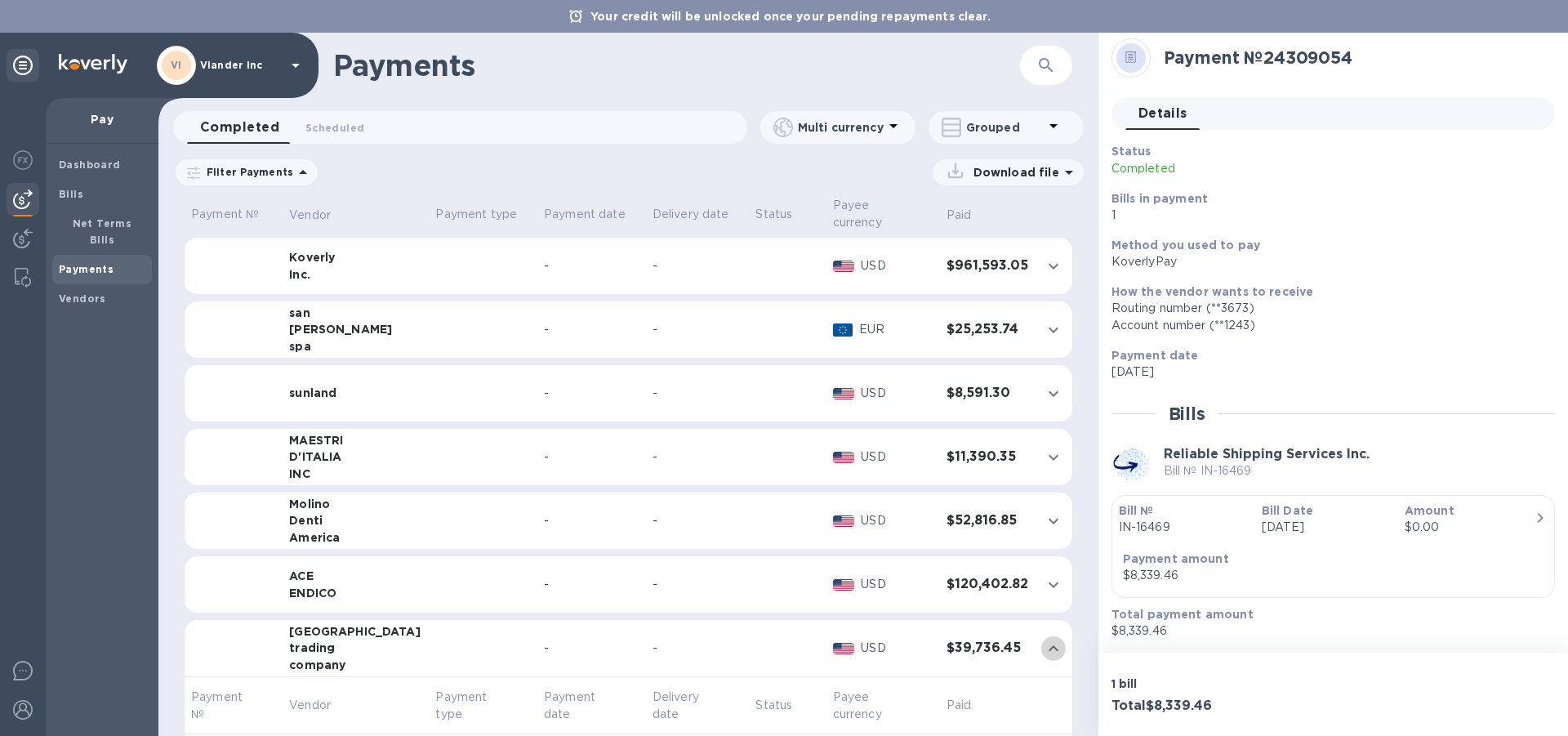
click at [1046, 638] on icon "expand row" at bounding box center [1053, 648] width 20 height 20
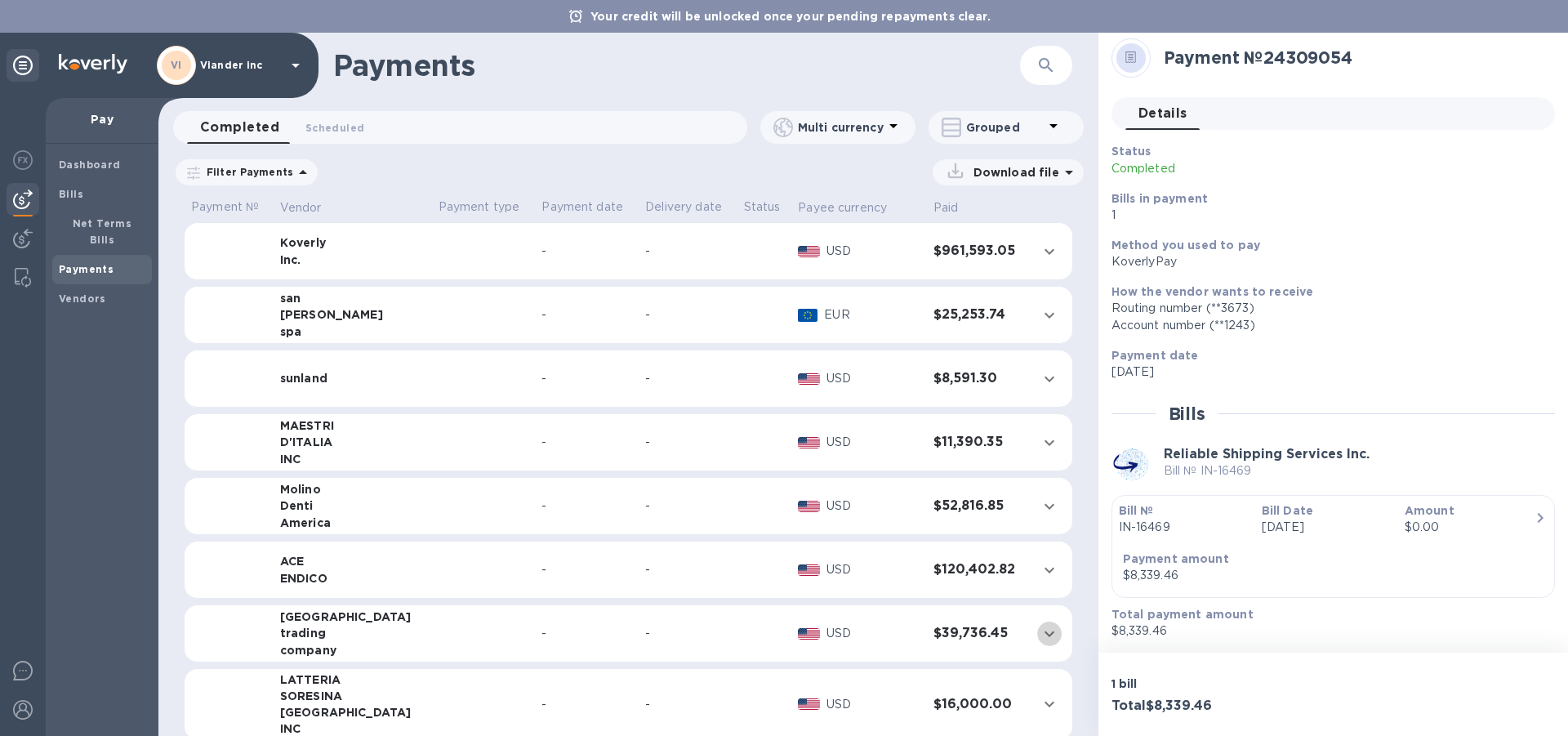
click at [1041, 627] on icon "expand row" at bounding box center [1049, 633] width 20 height 20
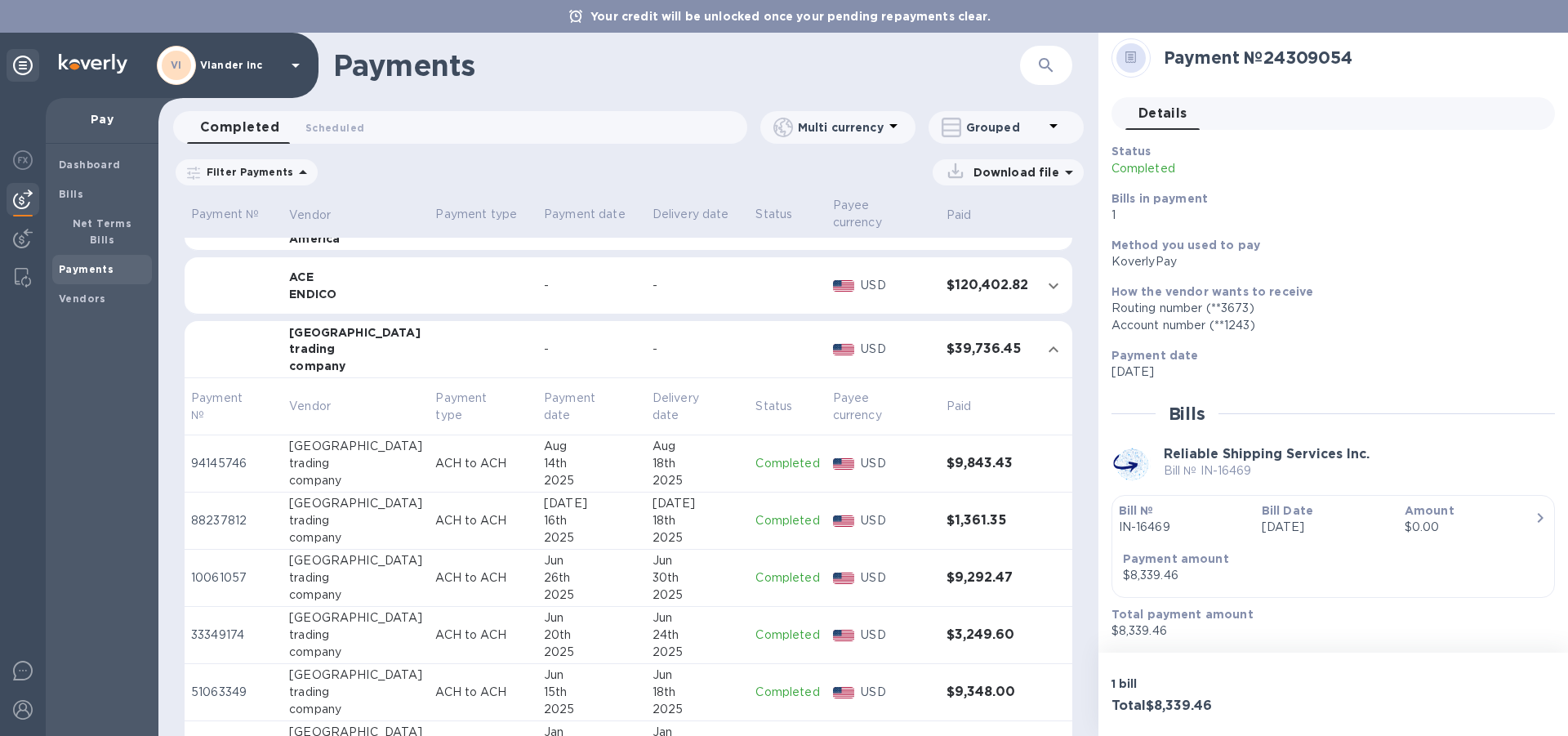
scroll to position [327, 0]
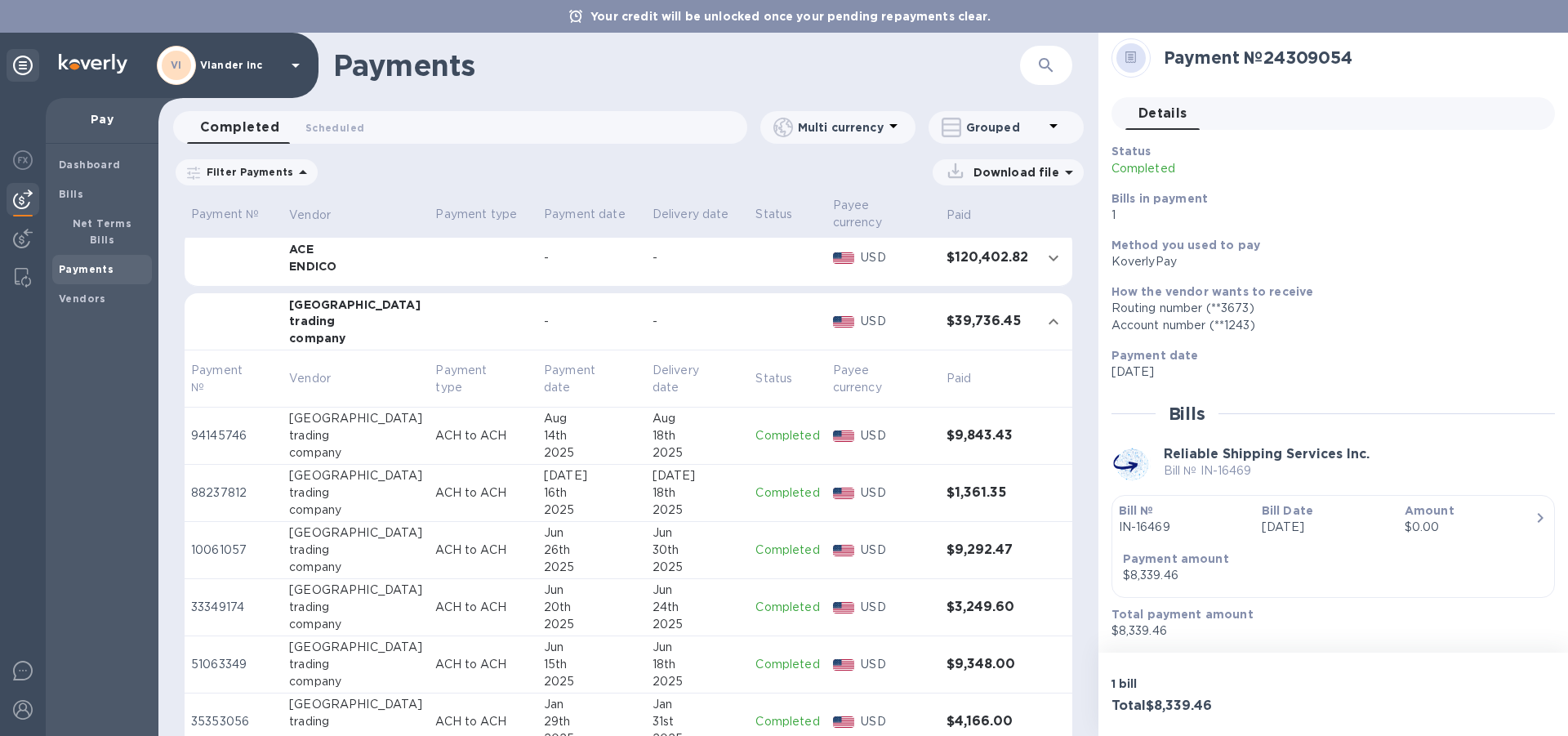
click at [1067, 171] on icon at bounding box center [1068, 172] width 8 height 4
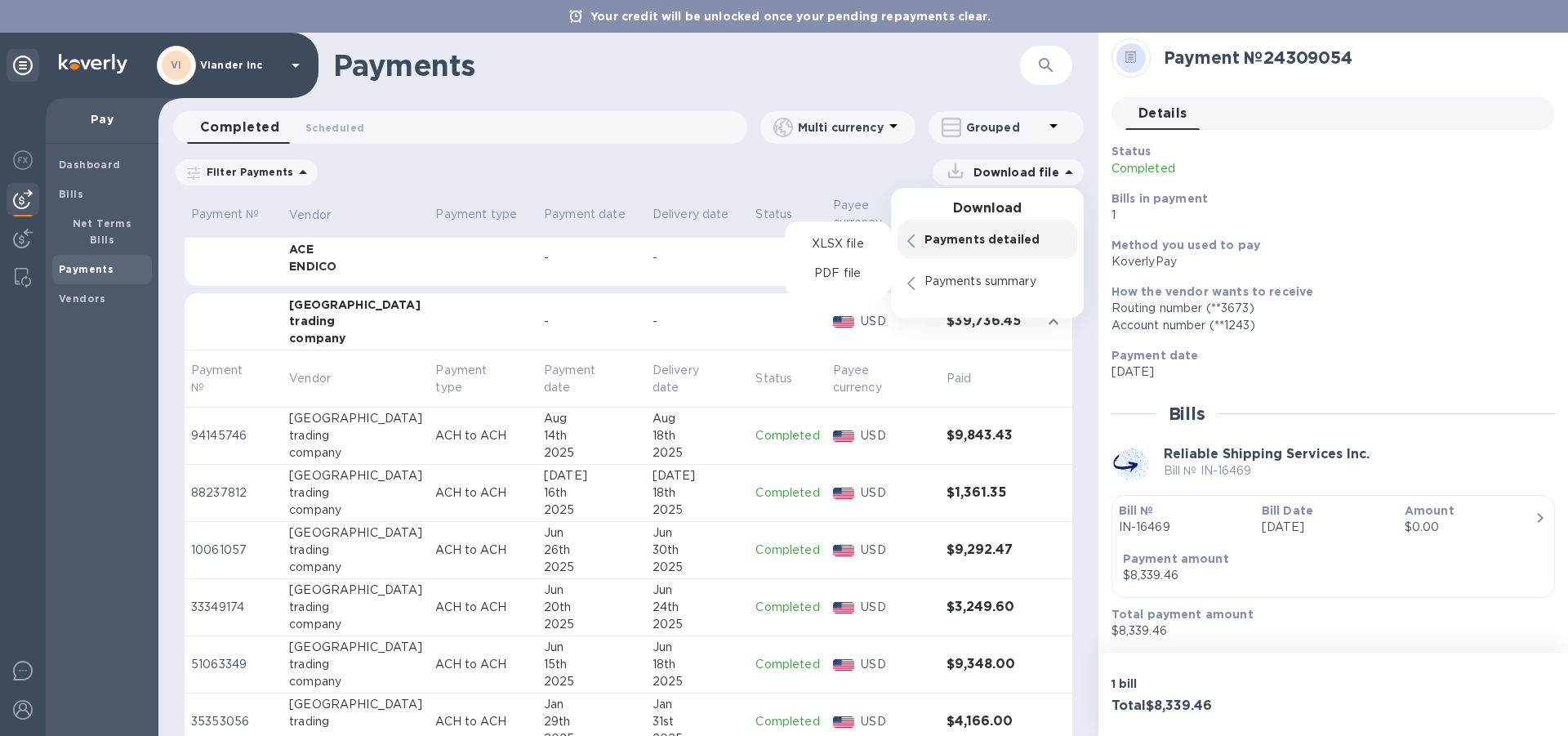
click at [1009, 237] on p "Payments detailed" at bounding box center [995, 239] width 143 height 16
click at [985, 242] on p "Payments detailed" at bounding box center [995, 239] width 143 height 16
click at [990, 78] on h1 "Payments" at bounding box center [676, 66] width 687 height 35
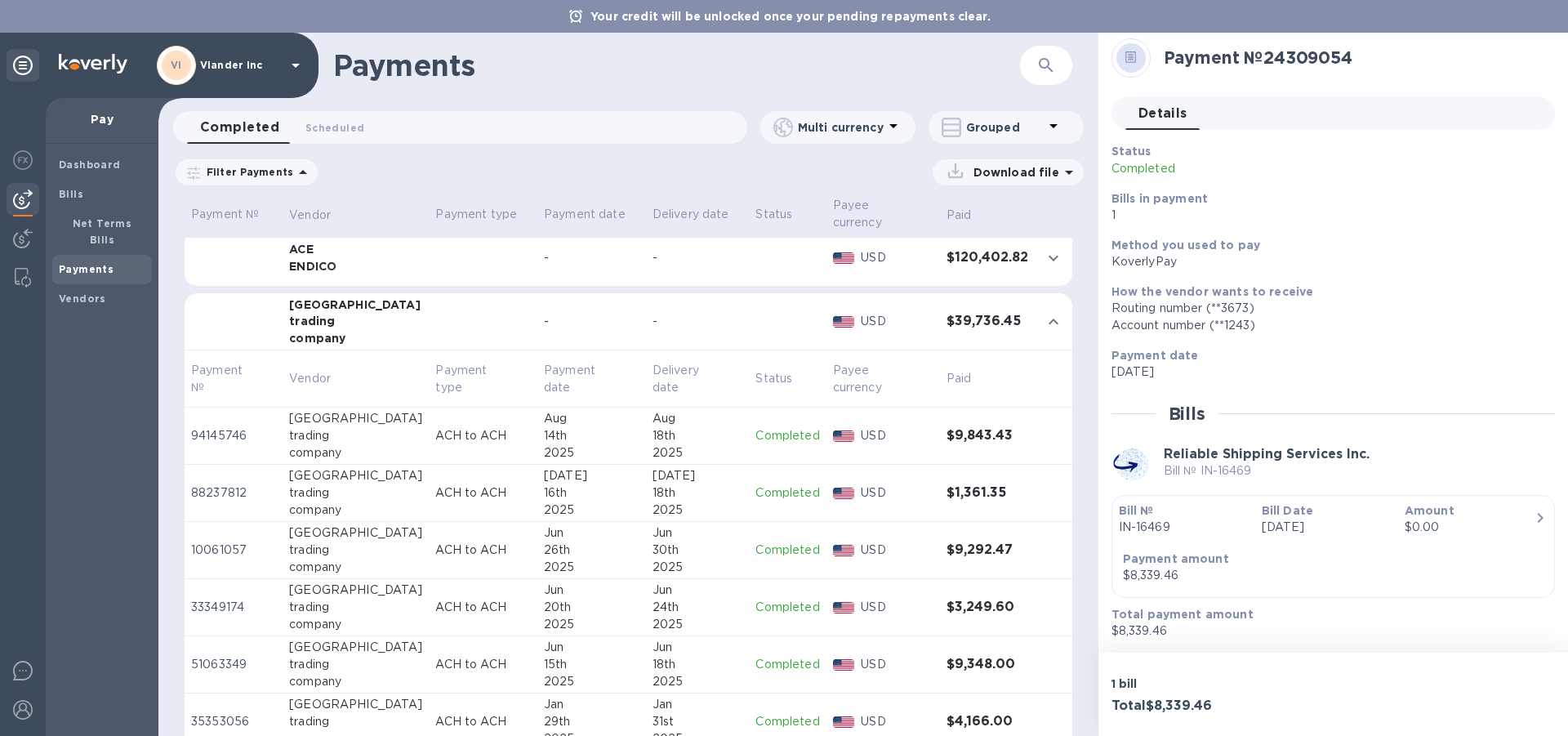
click at [1051, 123] on icon at bounding box center [1053, 125] width 20 height 20
click at [882, 168] on div at bounding box center [784, 368] width 1568 height 736
click at [1048, 125] on icon at bounding box center [1053, 125] width 20 height 20
click at [993, 170] on li "Separate all payments" at bounding box center [1017, 170] width 177 height 52
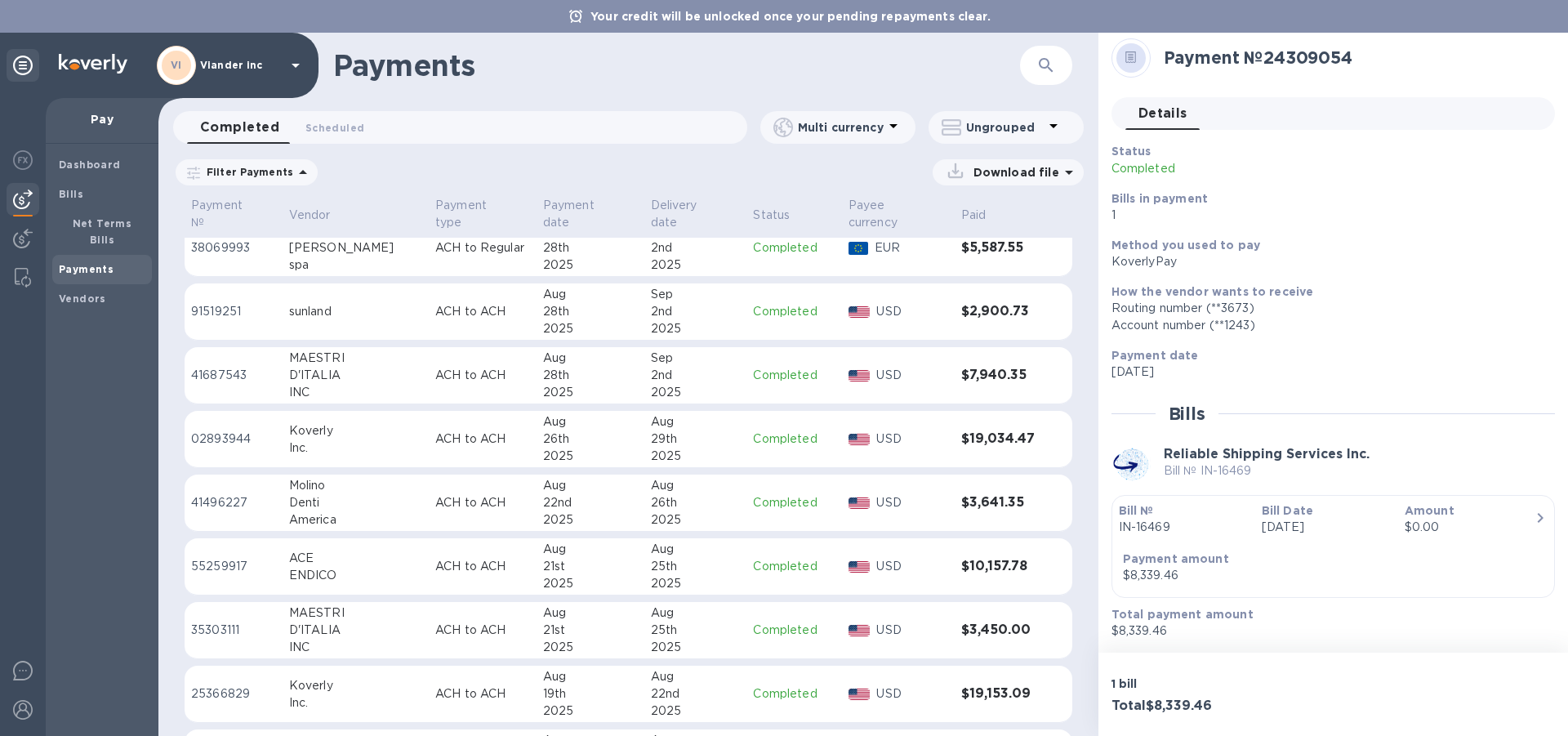
scroll to position [245, 0]
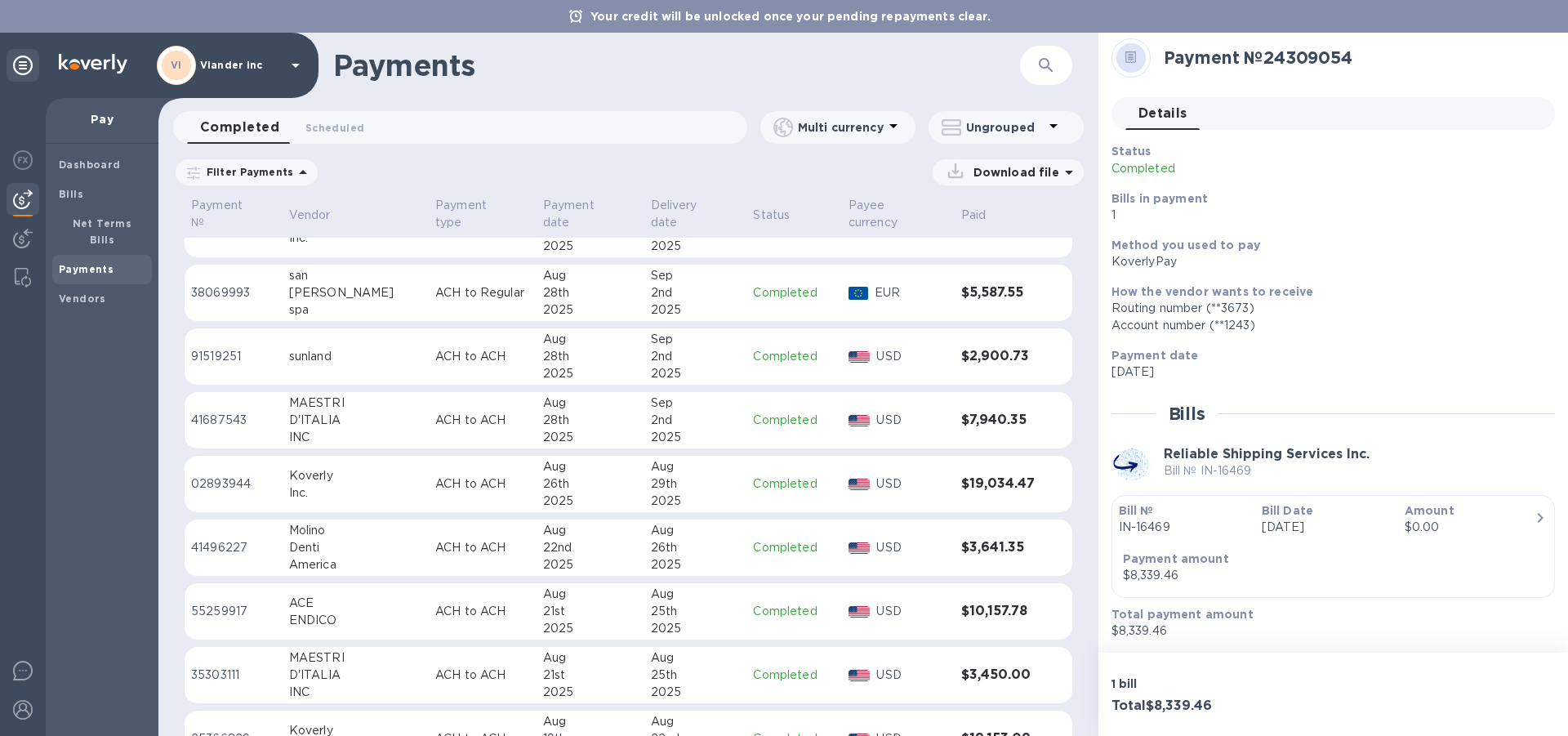
click at [767, 348] on p "Completed" at bounding box center [794, 356] width 81 height 17
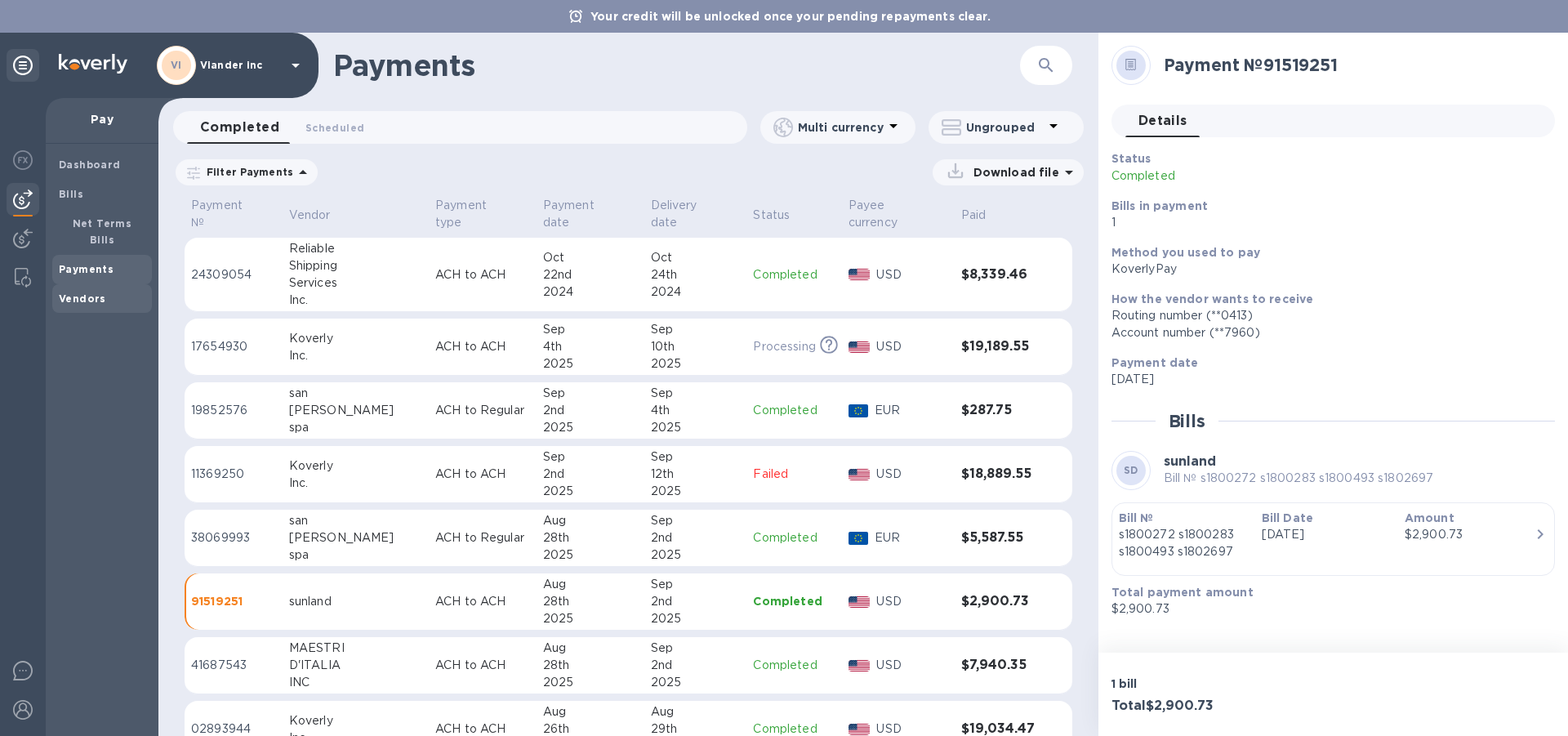
click at [94, 292] on b "Vendors" at bounding box center [82, 298] width 48 height 12
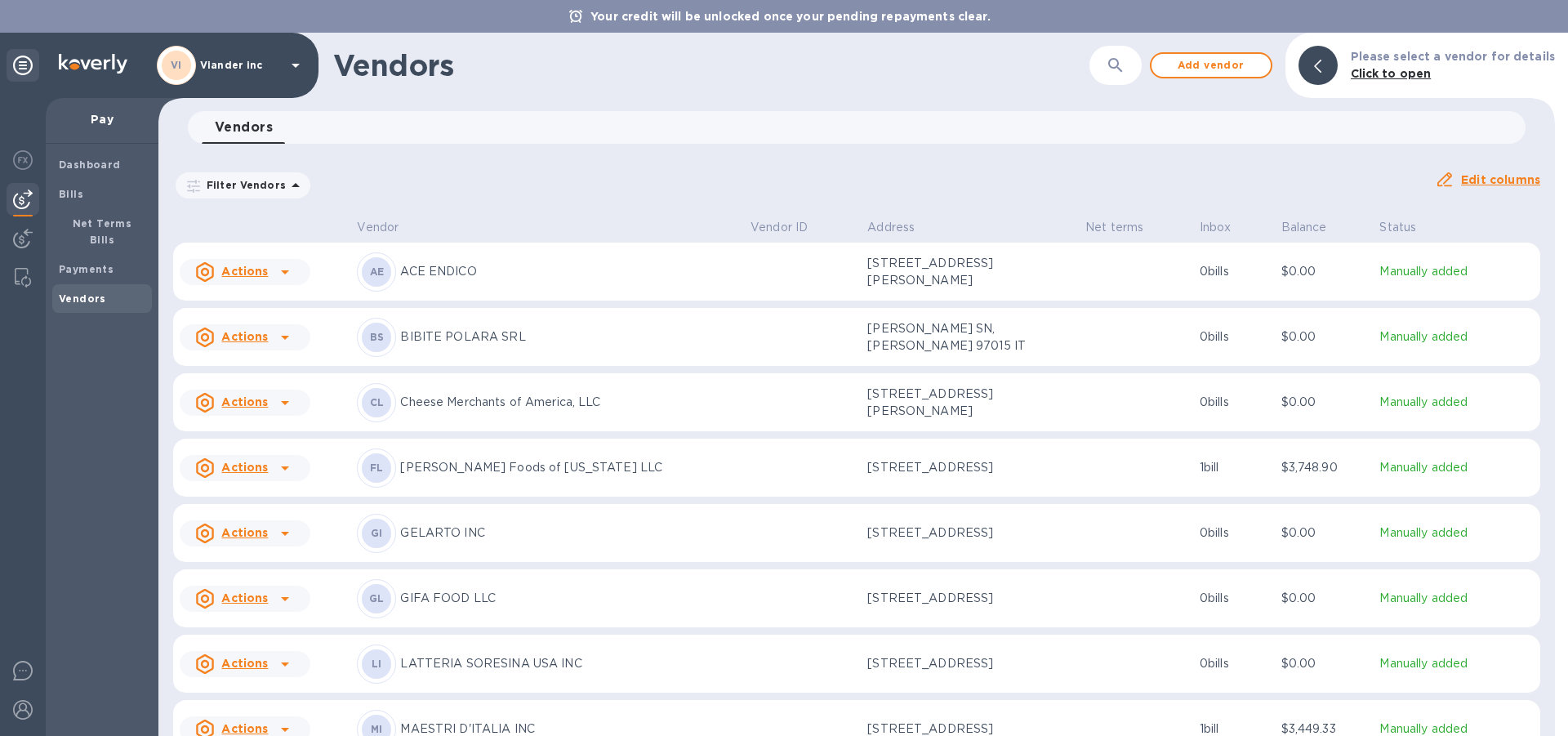
click at [282, 273] on icon at bounding box center [285, 272] width 20 height 20
click at [282, 273] on div at bounding box center [784, 368] width 1568 height 736
click at [95, 263] on b "Payments" at bounding box center [86, 269] width 54 height 12
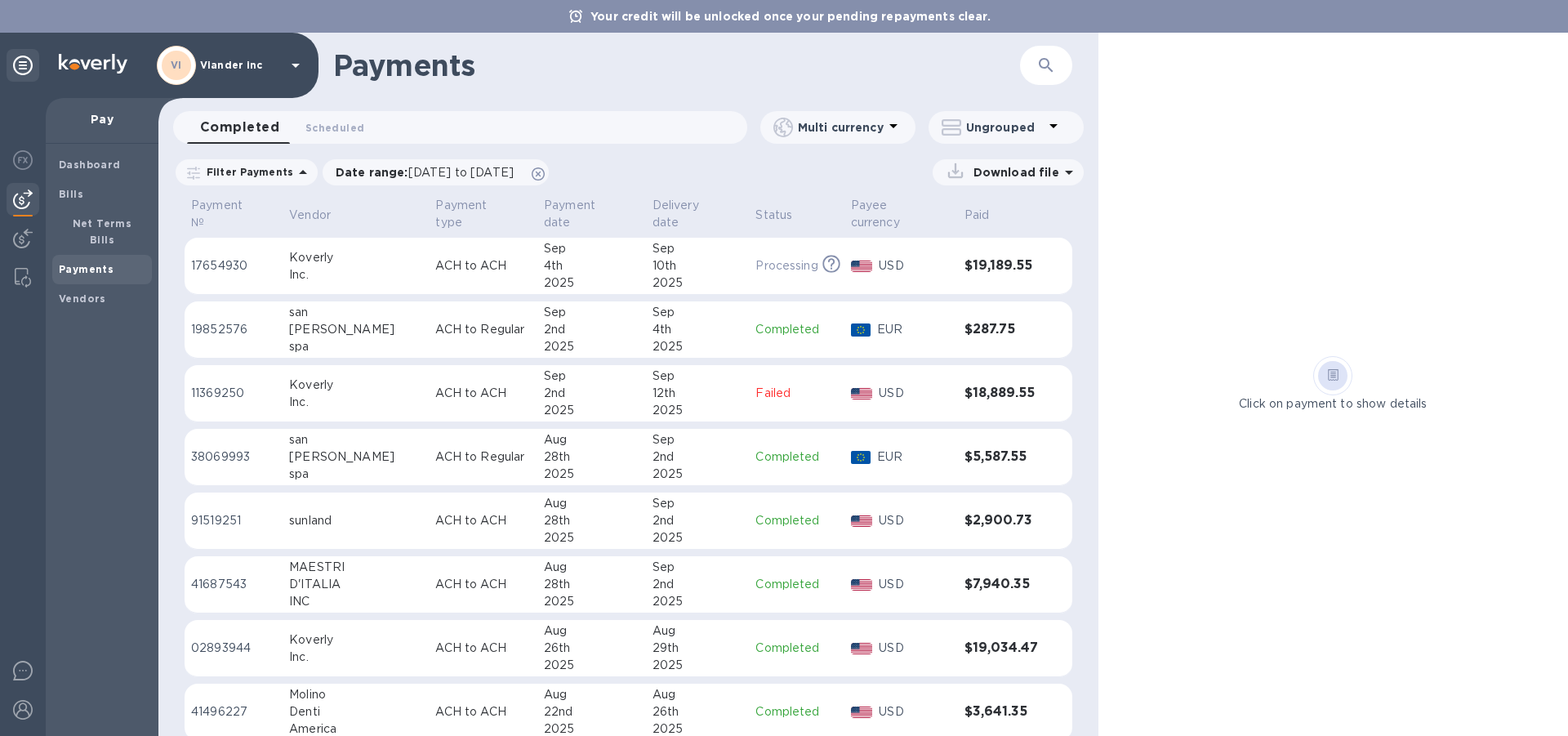
click at [1048, 124] on icon at bounding box center [1053, 125] width 20 height 20
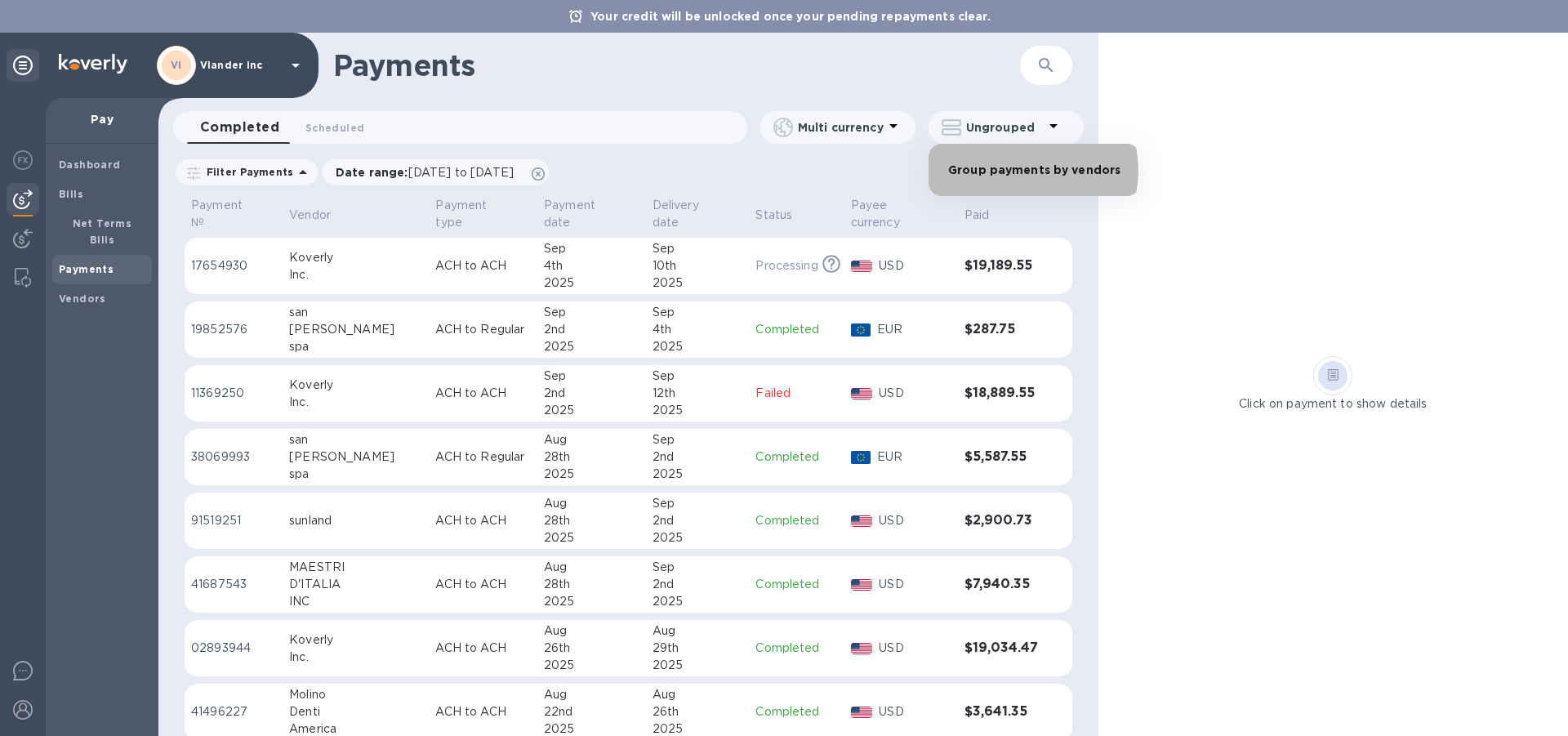
click at [1019, 170] on li "Group payments by vendors" at bounding box center [1034, 170] width 212 height 52
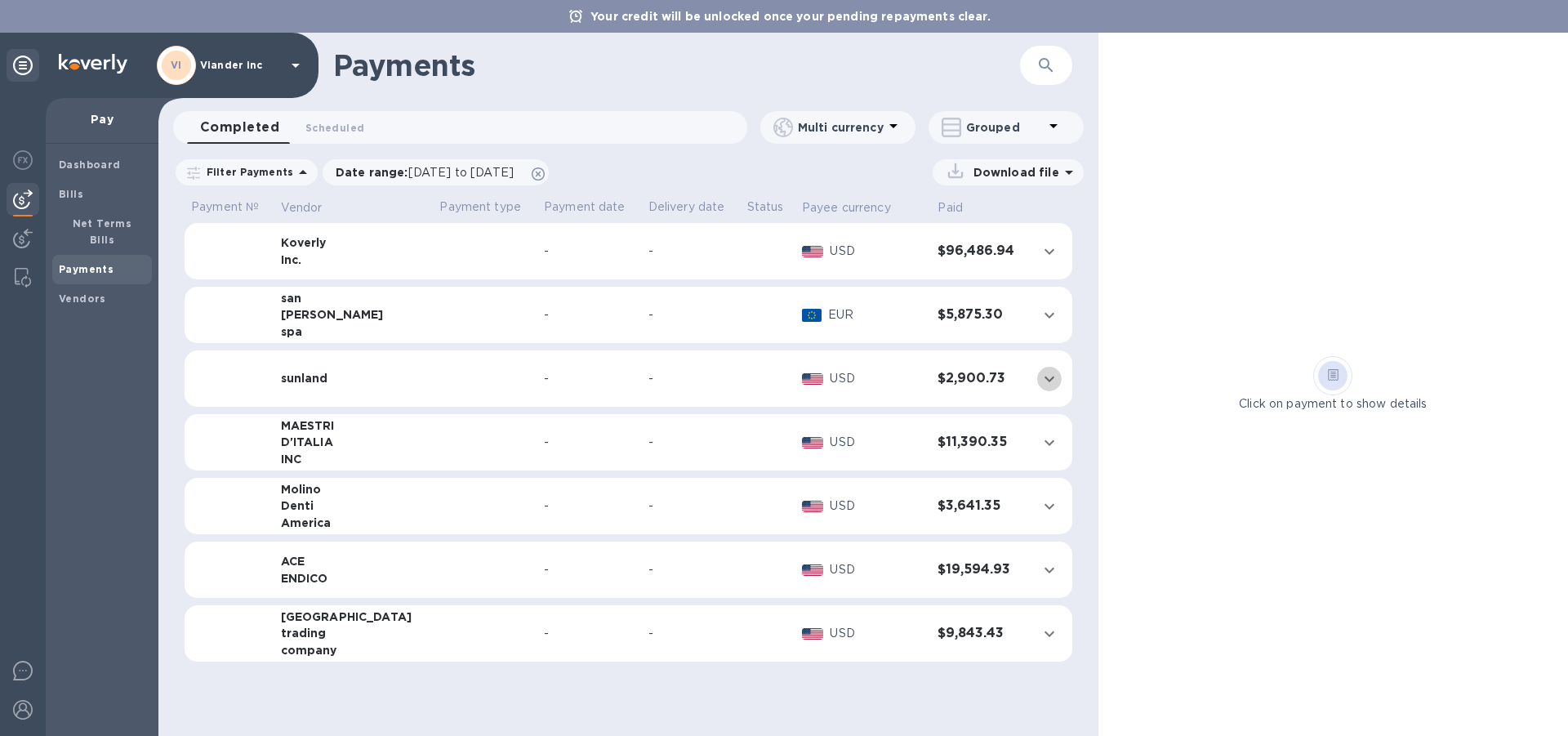
click at [1045, 375] on icon "expand row" at bounding box center [1049, 379] width 20 height 20
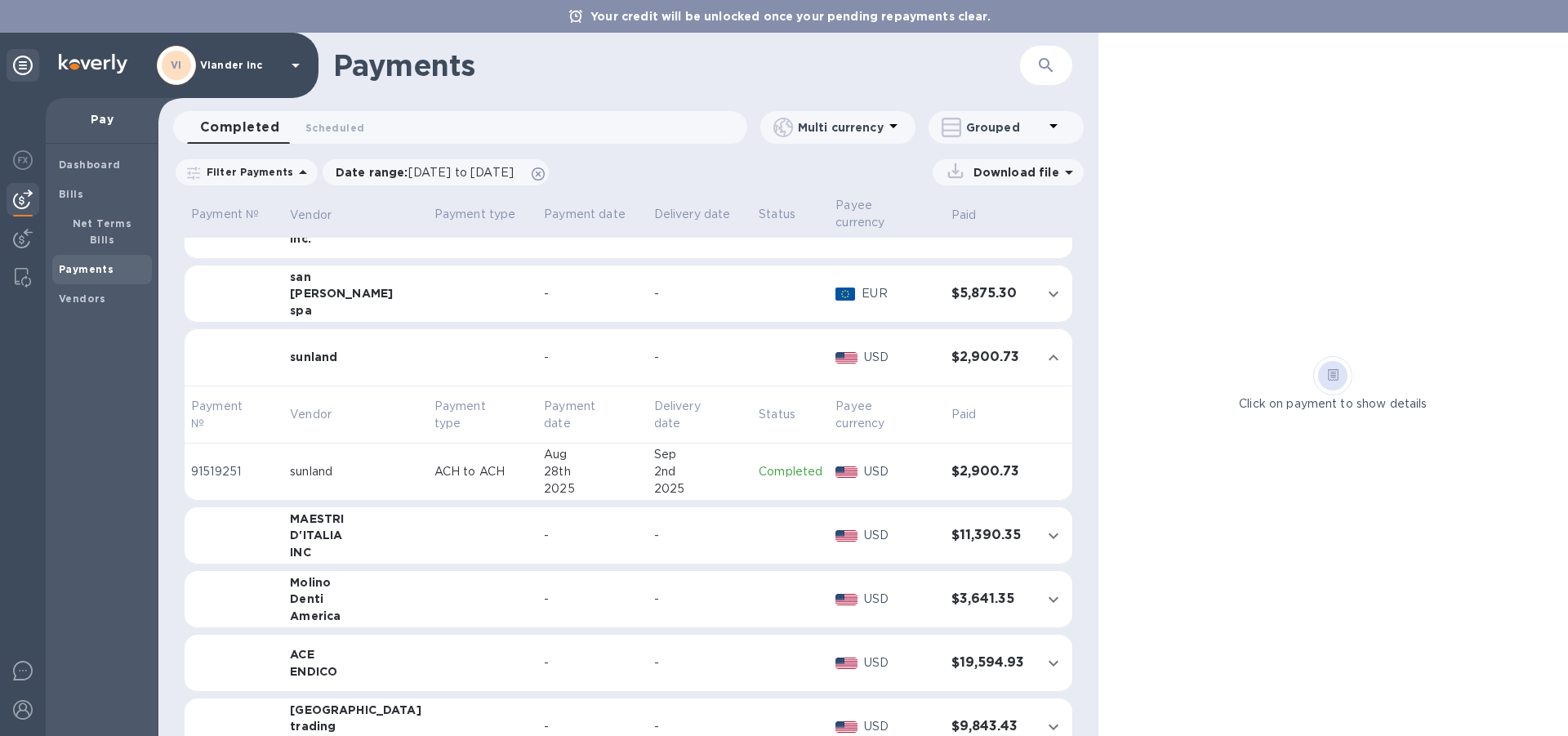
scroll to position [55, 0]
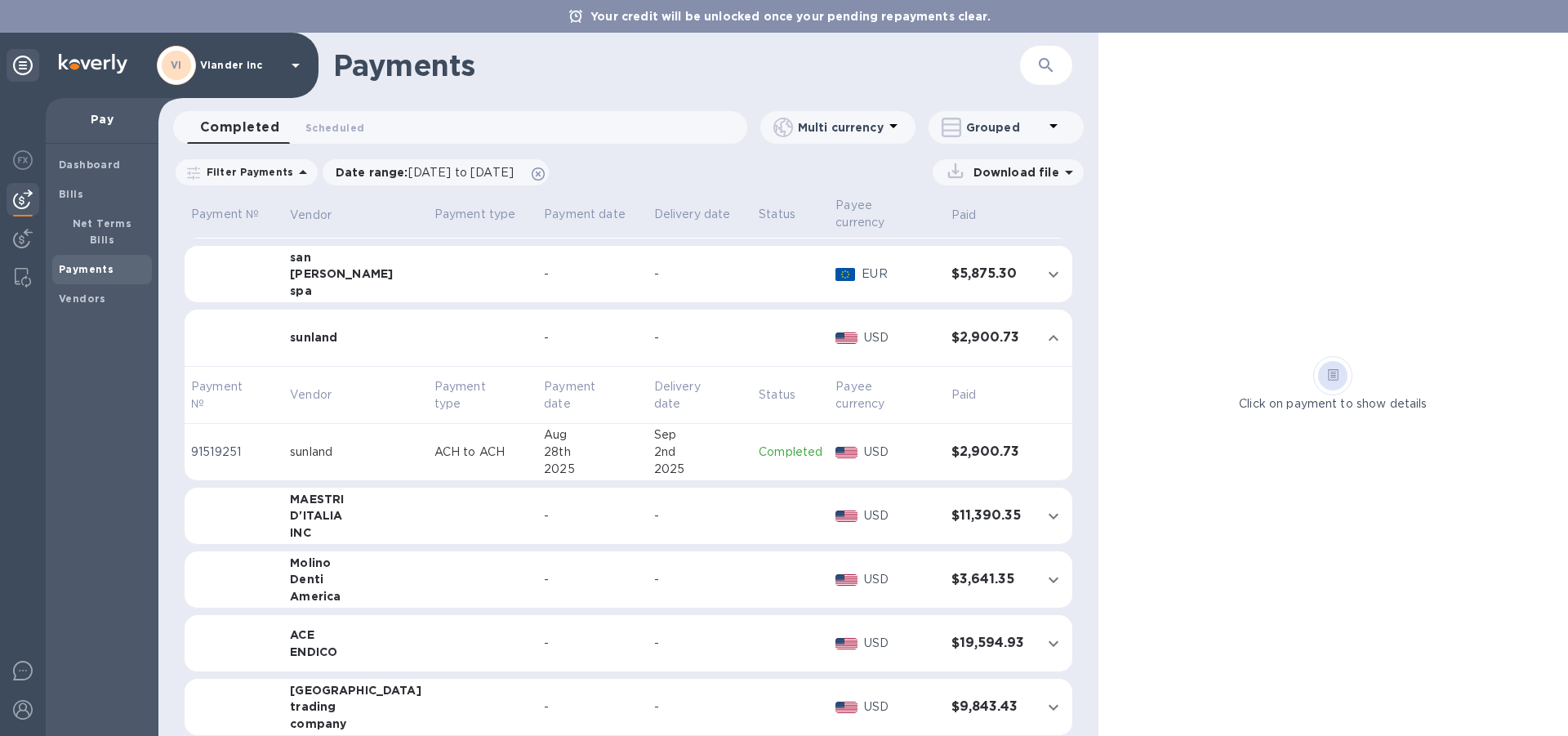
click at [293, 66] on icon at bounding box center [295, 66] width 8 height 4
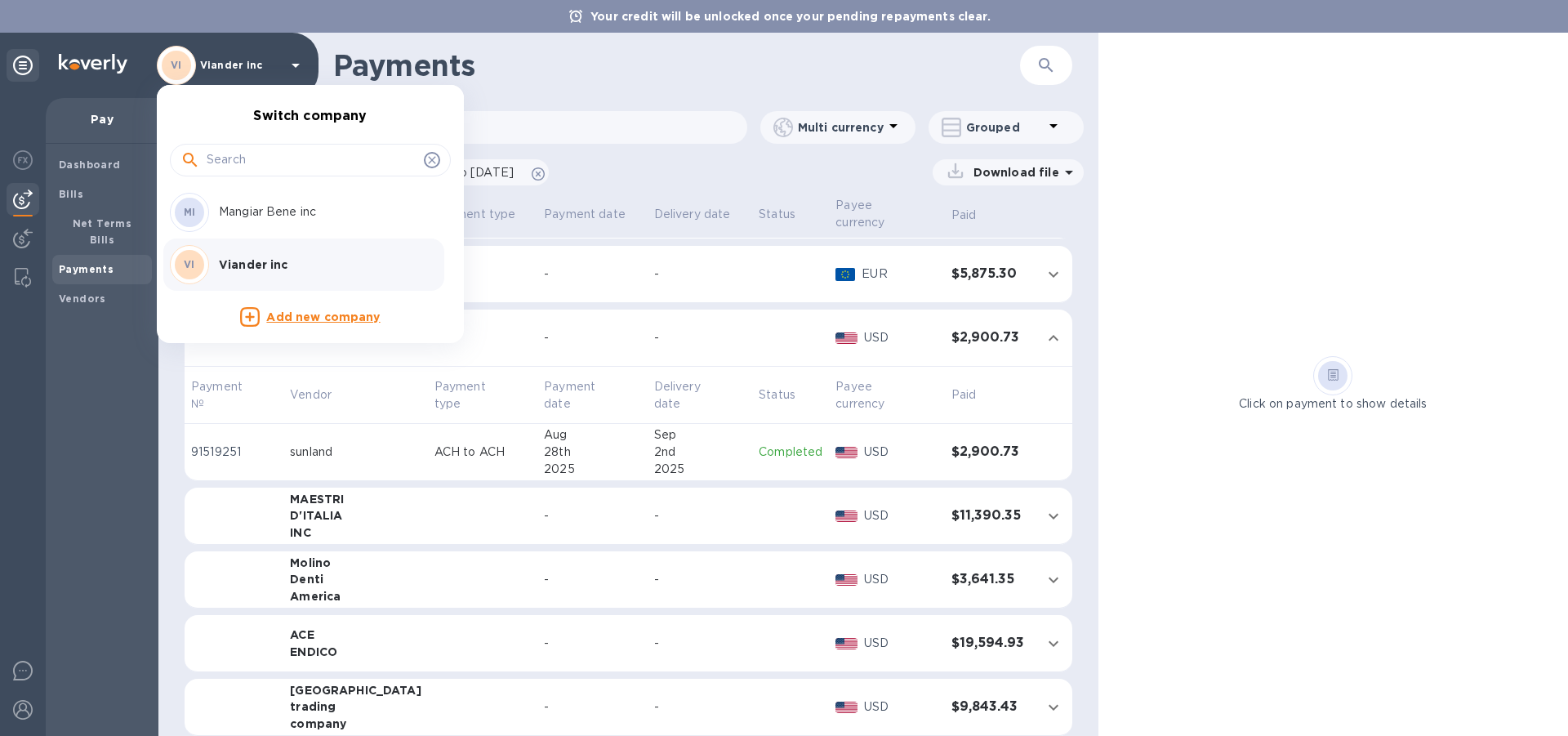
click at [122, 346] on div at bounding box center [784, 368] width 1568 height 736
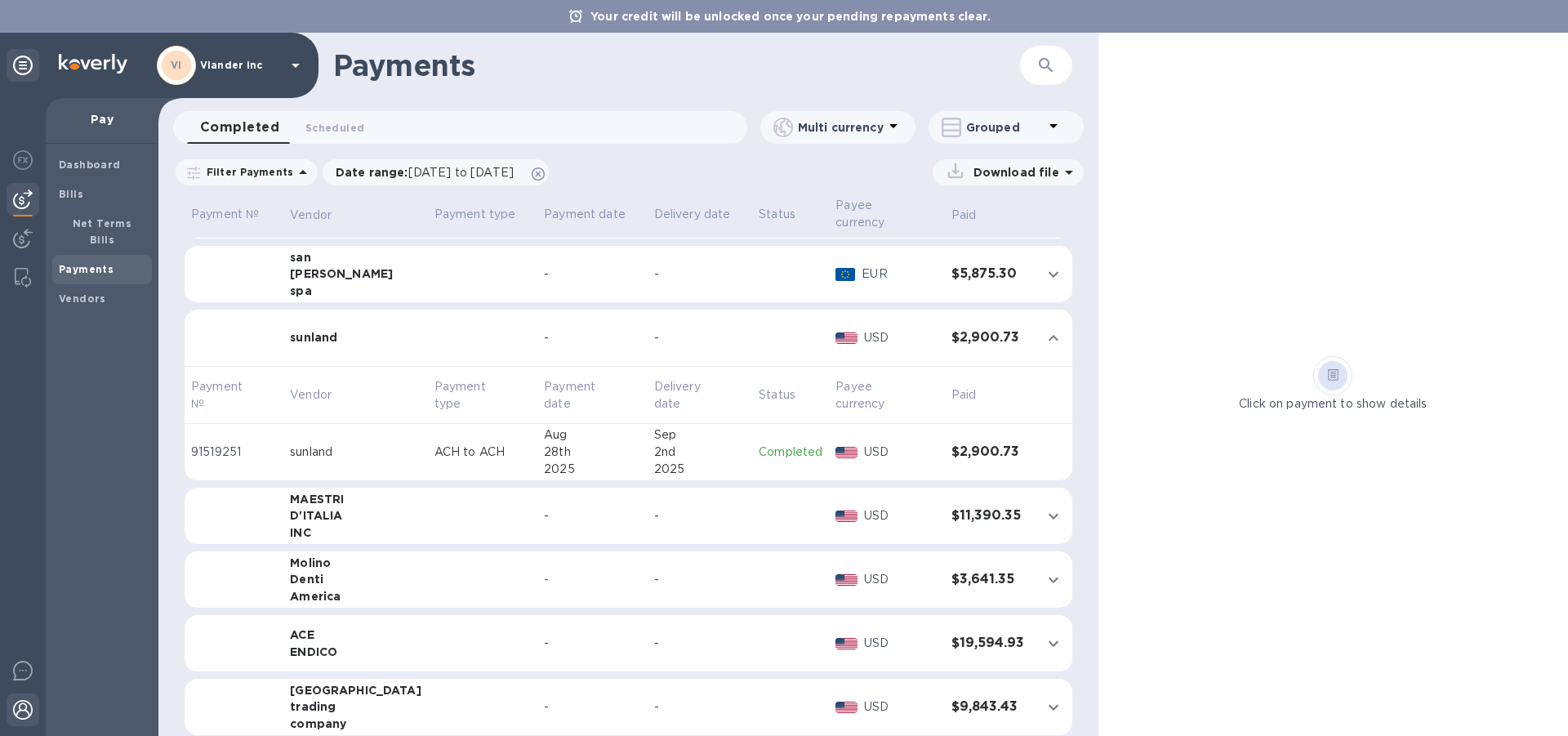
click at [22, 708] on img at bounding box center [22, 709] width 20 height 20
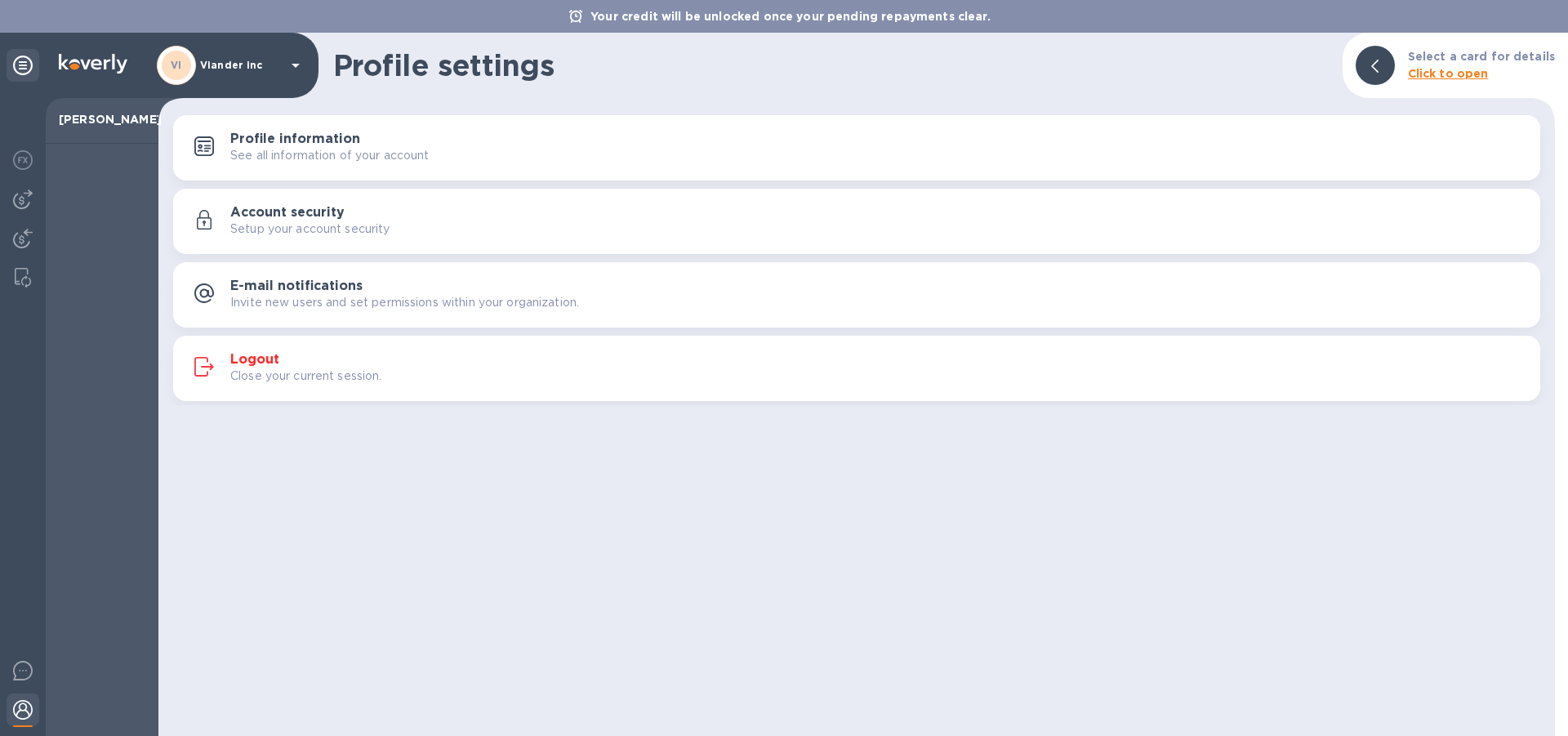
click at [266, 358] on h3 "Logout" at bounding box center [254, 360] width 49 height 16
